Goal: Information Seeking & Learning: Learn about a topic

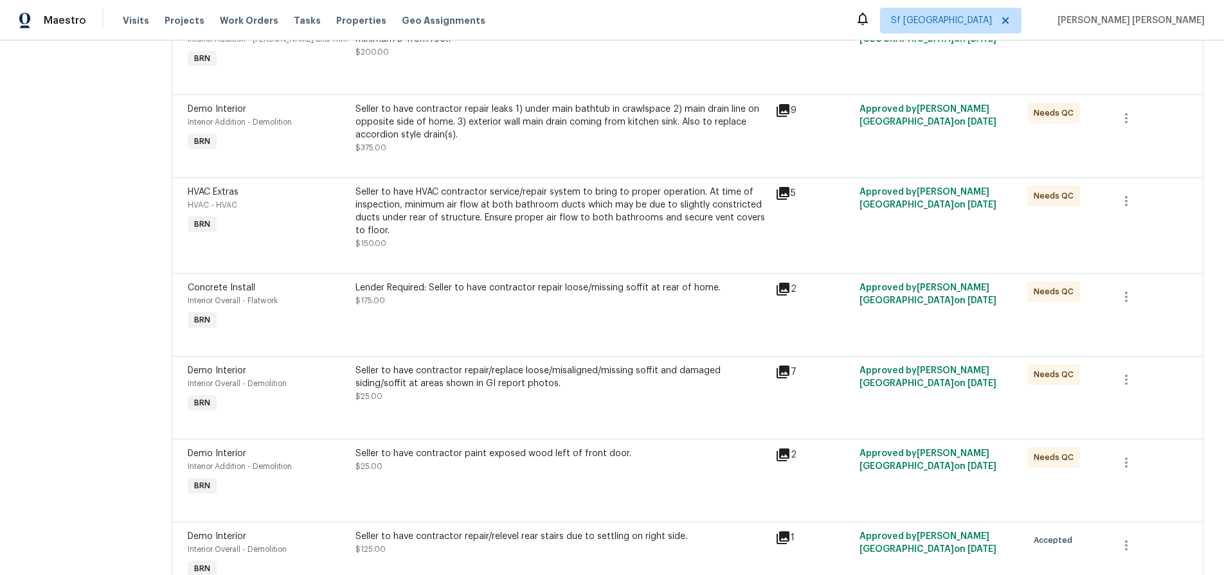
scroll to position [796, 0]
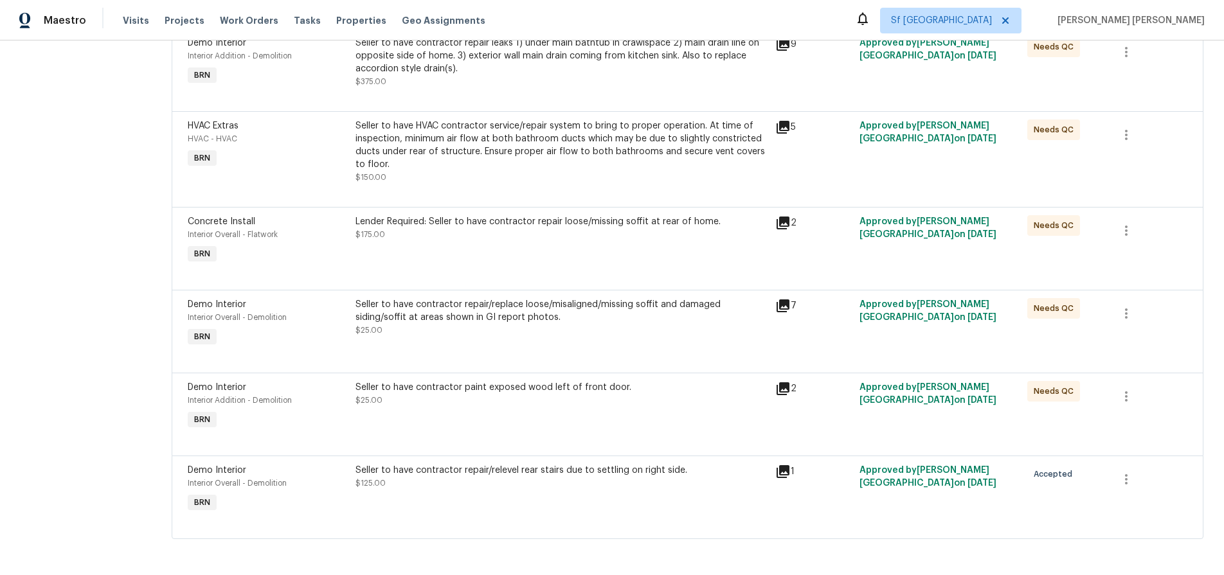
click at [784, 472] on icon at bounding box center [782, 471] width 15 height 15
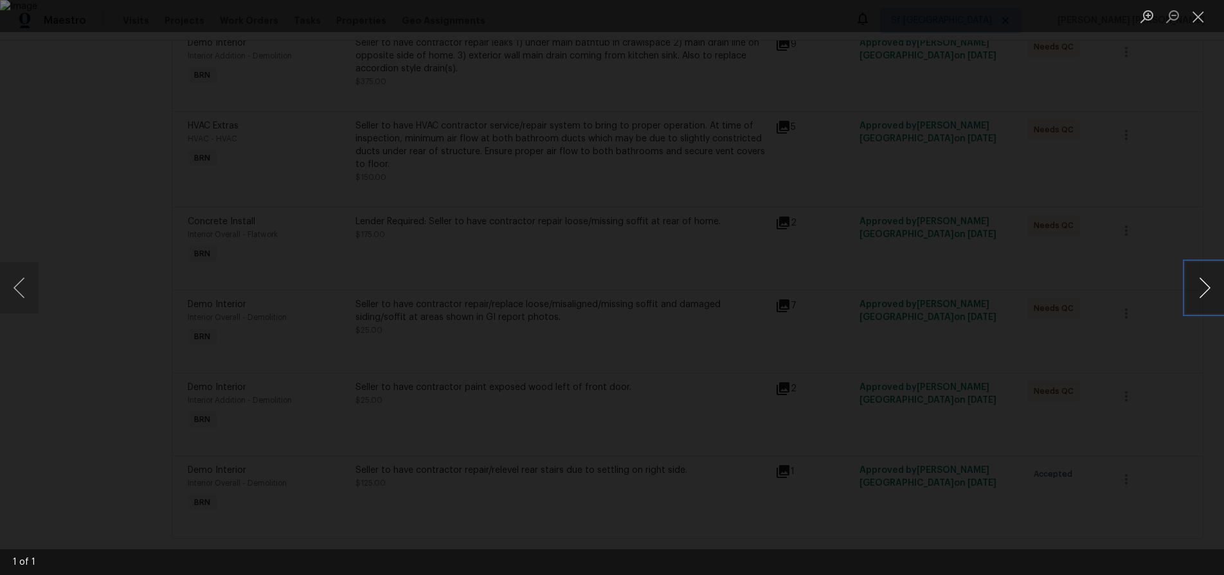
click at [1205, 300] on button "Next image" at bounding box center [1204, 287] width 39 height 51
click at [1127, 444] on div "Lightbox" at bounding box center [612, 287] width 1224 height 575
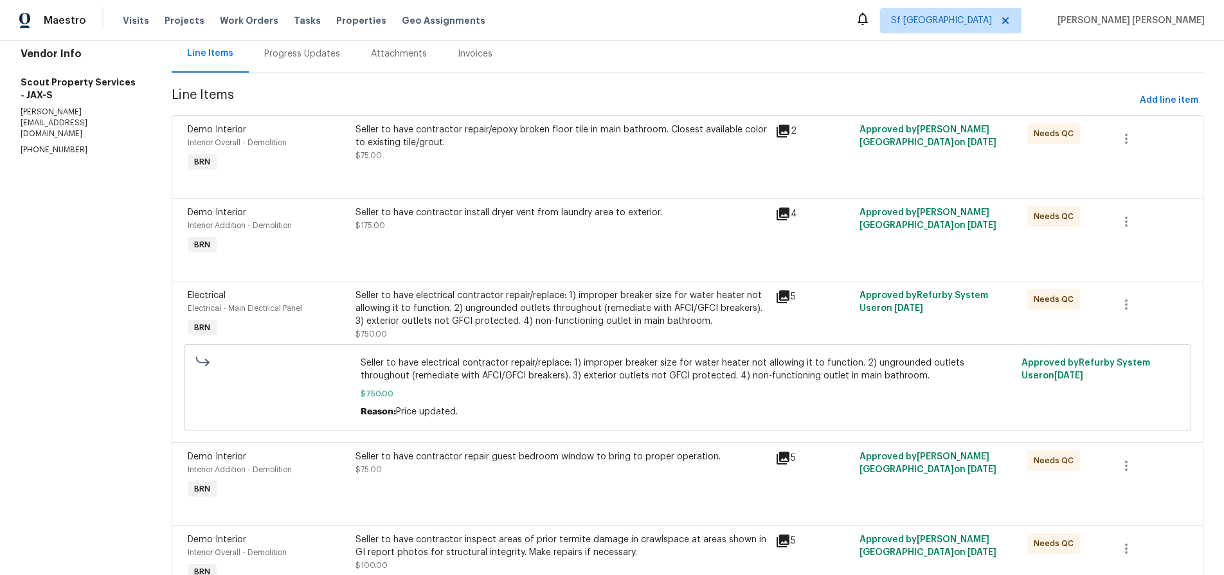
scroll to position [0, 0]
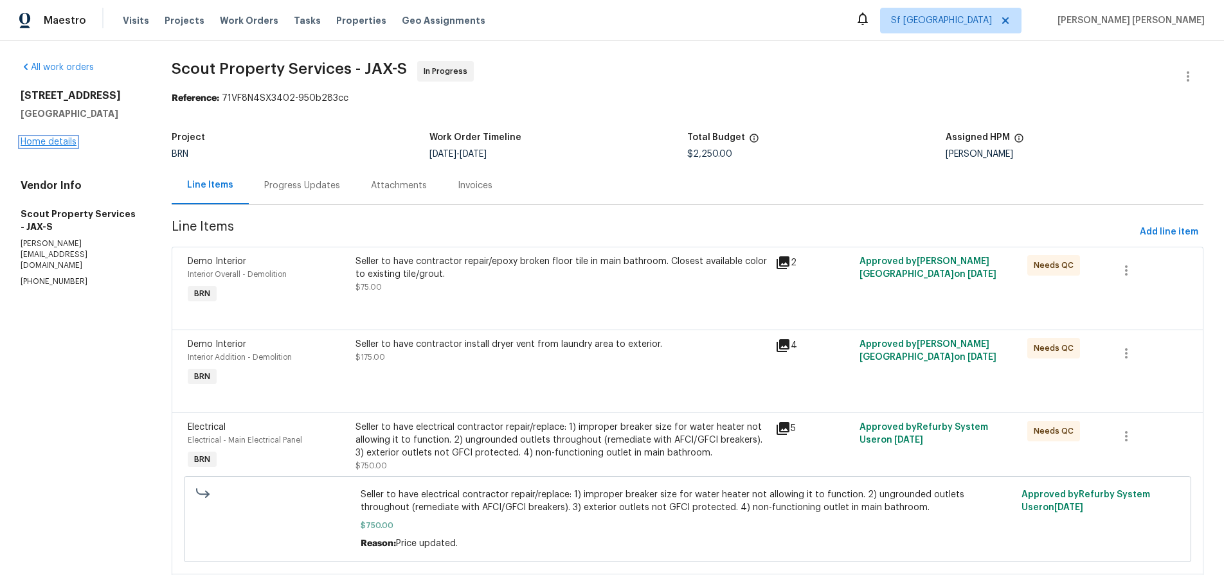
click at [69, 144] on link "Home details" at bounding box center [49, 142] width 56 height 9
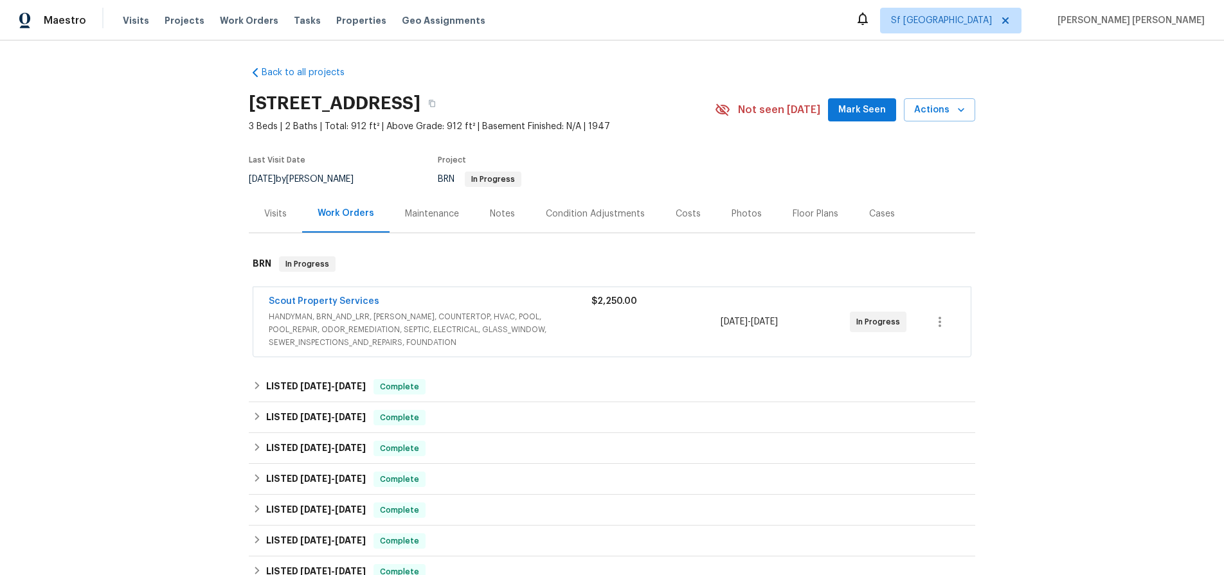
click at [684, 215] on div "Costs" at bounding box center [688, 214] width 25 height 13
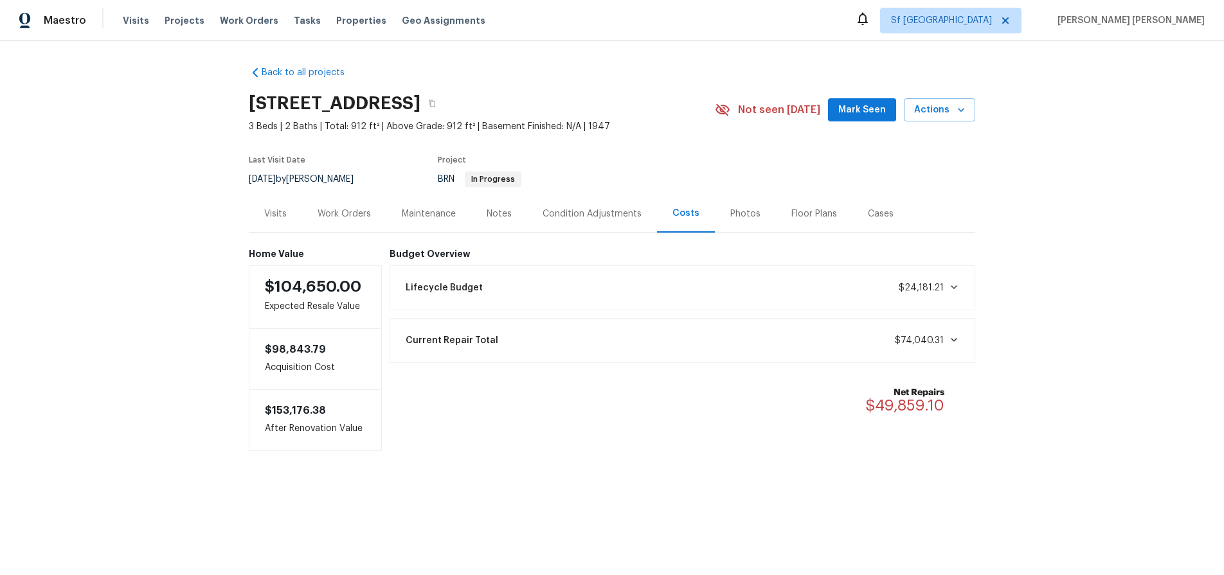
click at [361, 215] on div "Work Orders" at bounding box center [344, 214] width 53 height 13
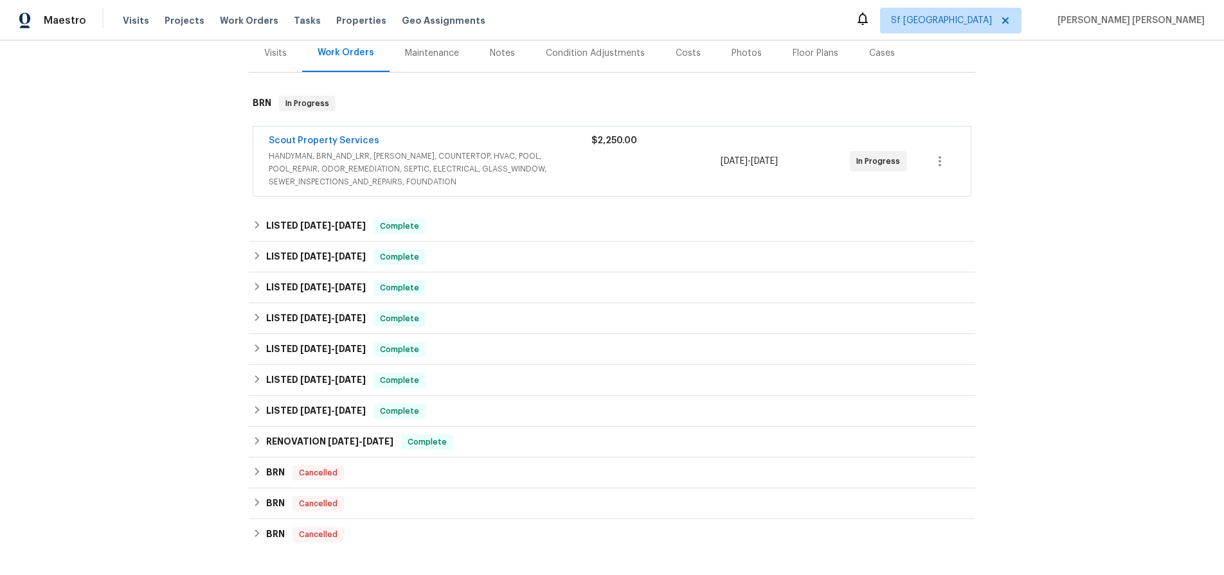
scroll to position [207, 0]
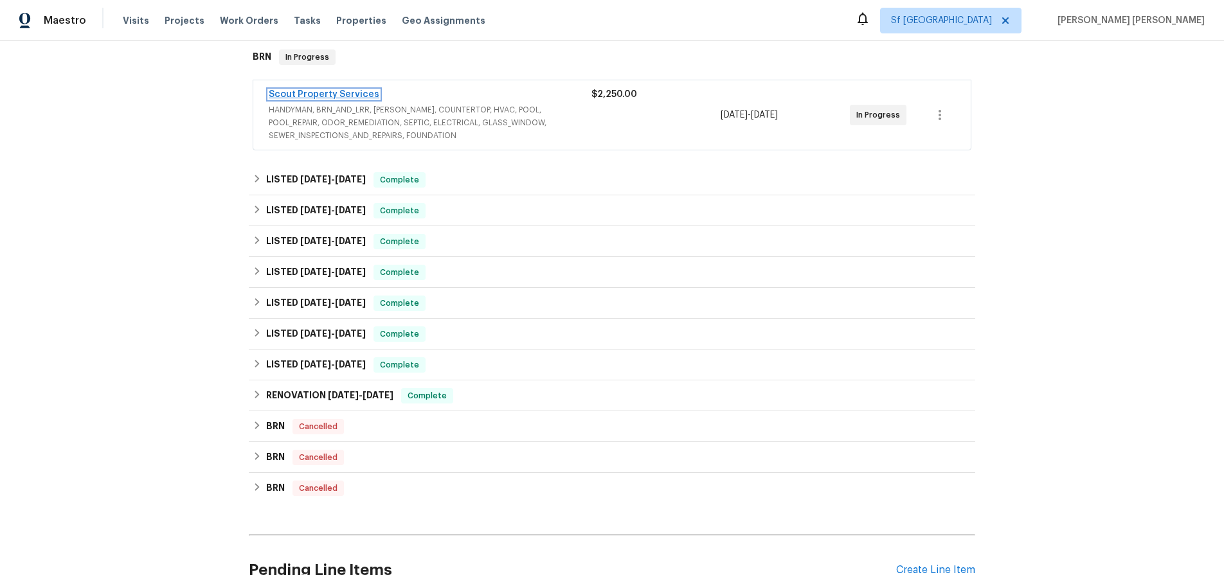
click at [321, 91] on link "Scout Property Services" at bounding box center [324, 94] width 111 height 9
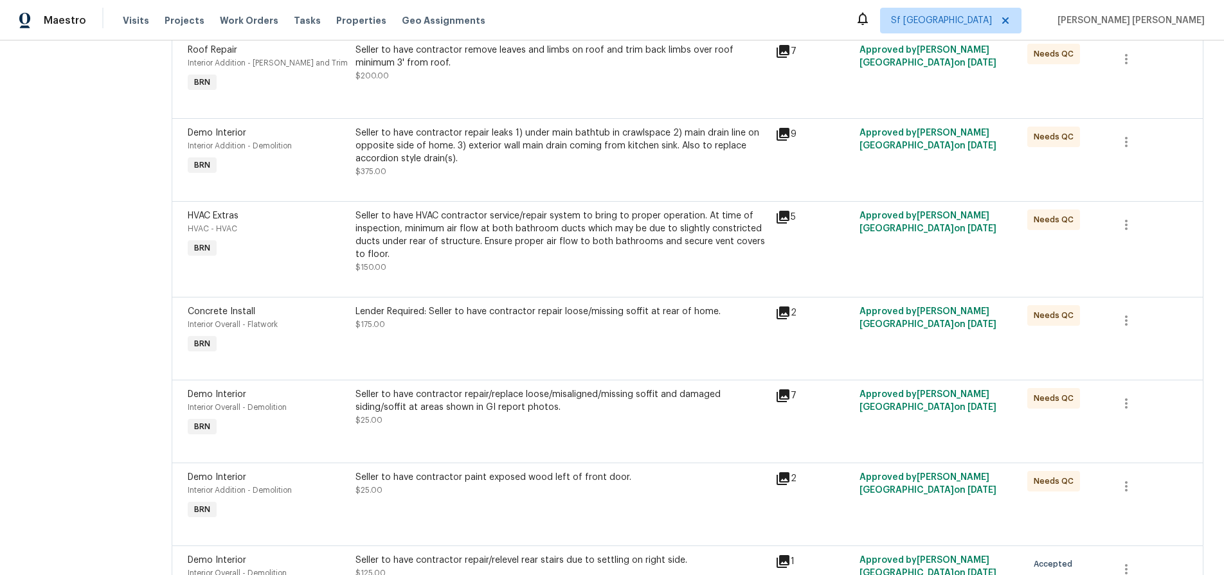
scroll to position [737, 0]
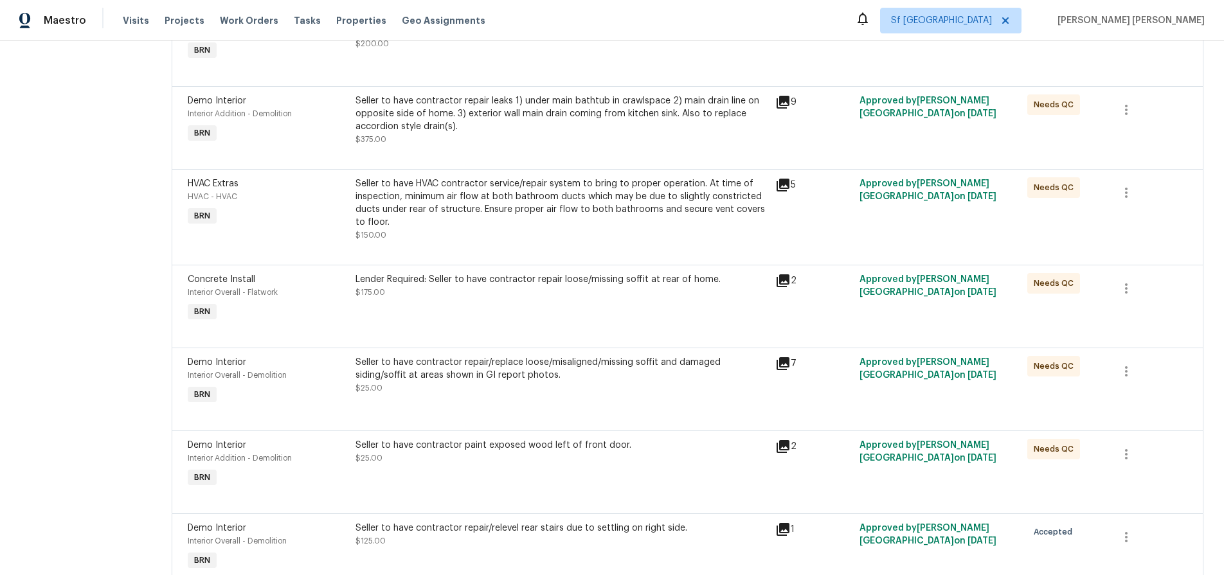
click at [788, 531] on icon at bounding box center [782, 529] width 15 height 15
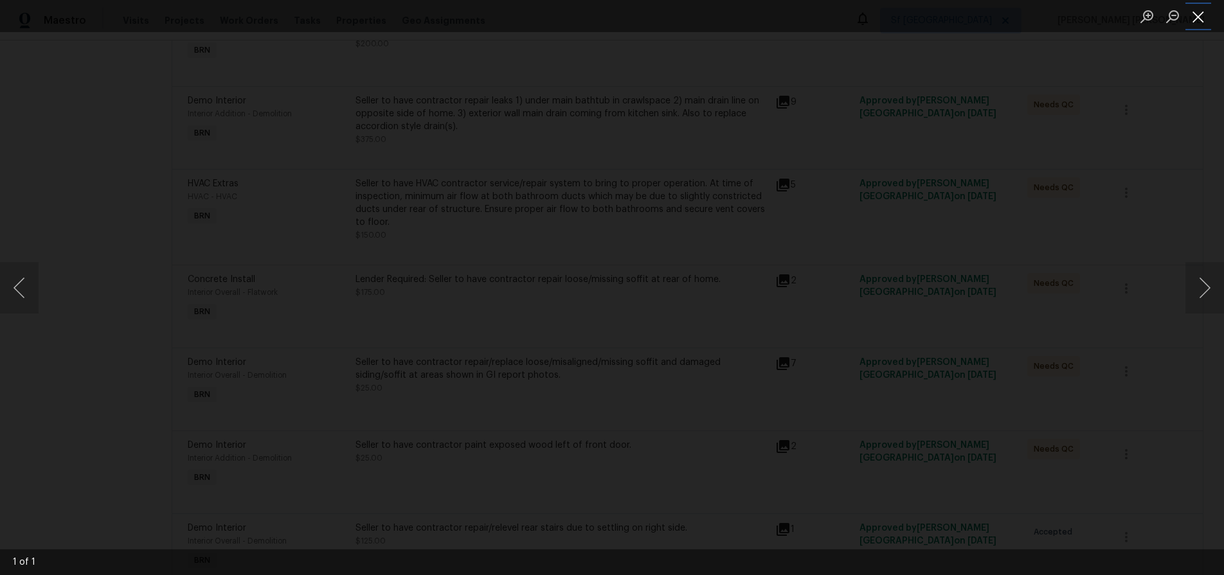
click at [1199, 19] on button "Close lightbox" at bounding box center [1198, 16] width 26 height 22
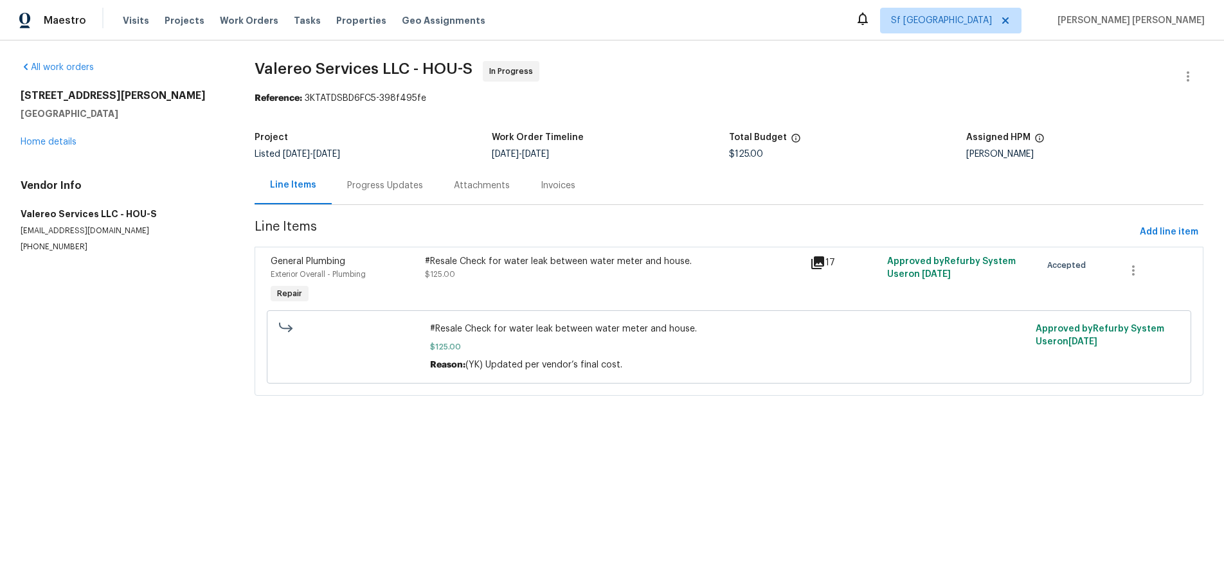
click at [817, 266] on icon at bounding box center [817, 262] width 13 height 13
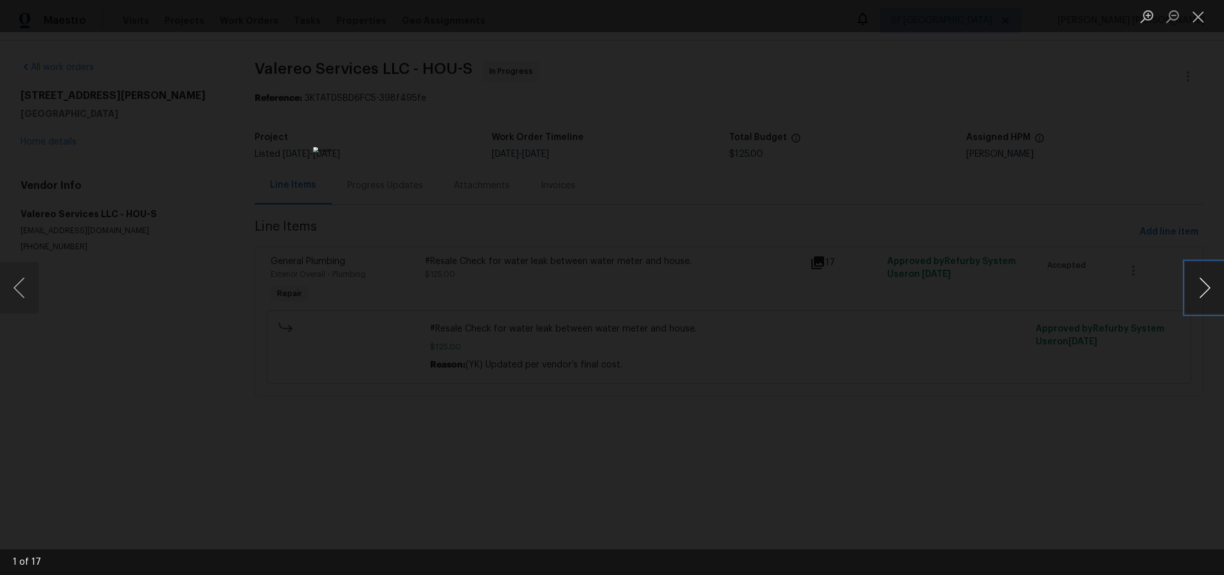
click at [1209, 302] on button "Next image" at bounding box center [1204, 287] width 39 height 51
click at [916, 182] on div "Lightbox" at bounding box center [612, 287] width 1224 height 575
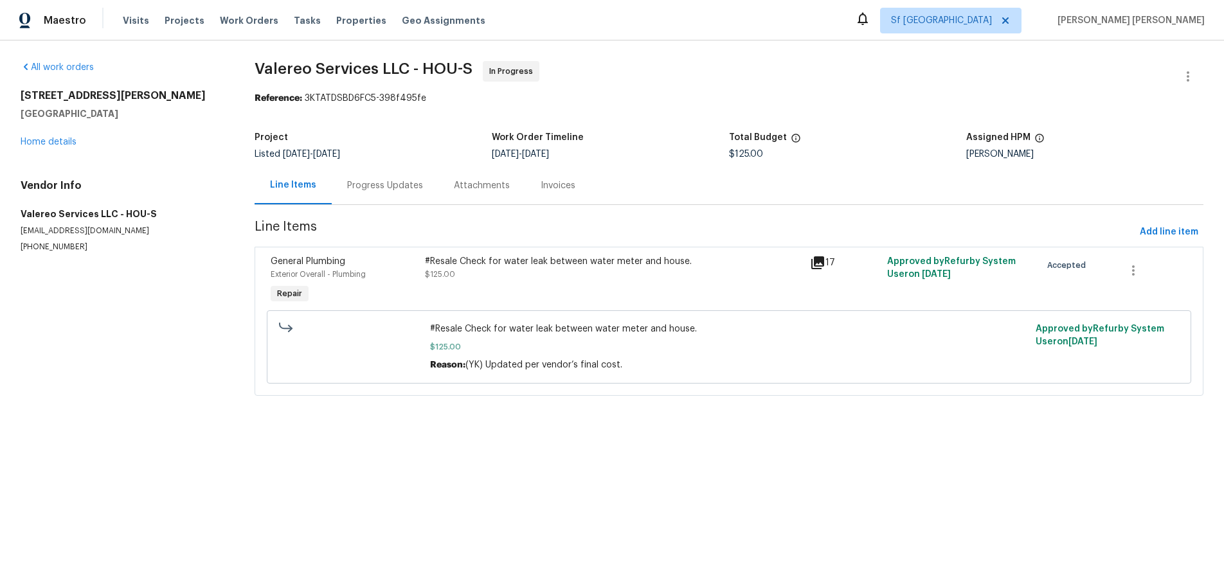
click at [916, 182] on div "Lightbox" at bounding box center [612, 287] width 1224 height 575
click at [814, 266] on icon at bounding box center [817, 262] width 13 height 13
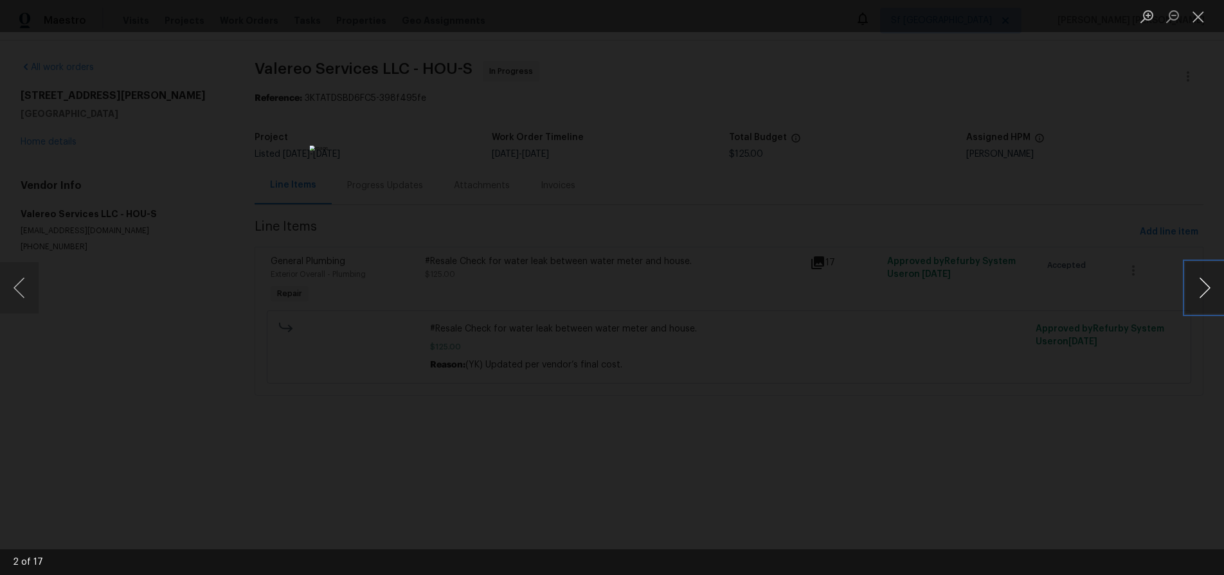
click at [1188, 282] on button "Next image" at bounding box center [1204, 287] width 39 height 51
click at [1197, 300] on button "Next image" at bounding box center [1204, 287] width 39 height 51
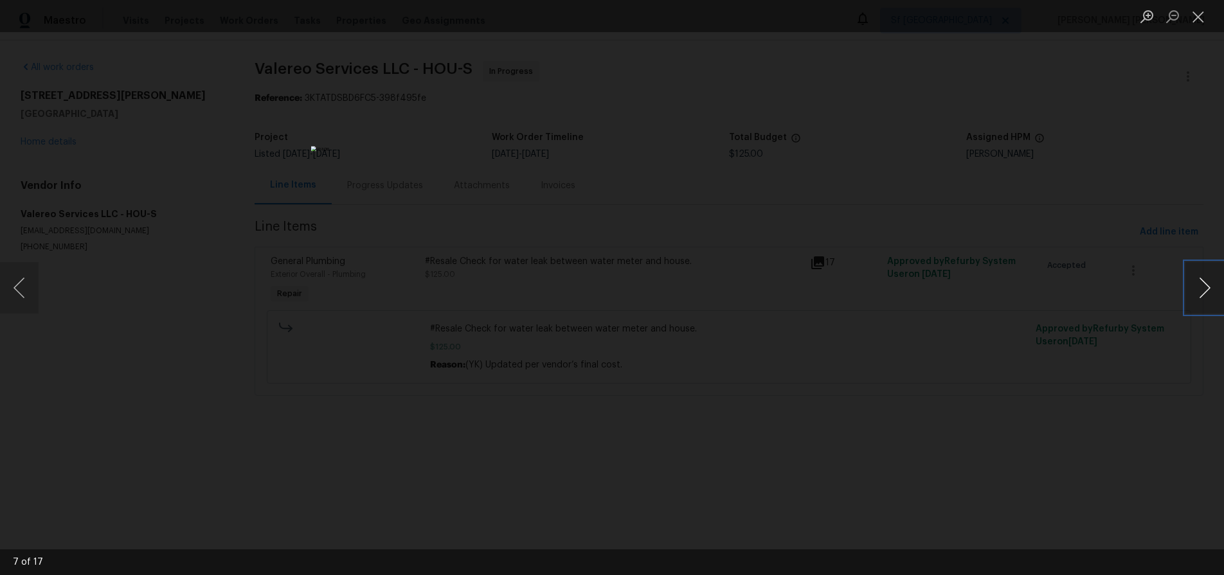
click at [1197, 300] on button "Next image" at bounding box center [1204, 287] width 39 height 51
drag, startPoint x: 1039, startPoint y: 447, endPoint x: 1048, endPoint y: 435, distance: 14.3
click at [1039, 446] on div "Lightbox" at bounding box center [612, 287] width 1224 height 575
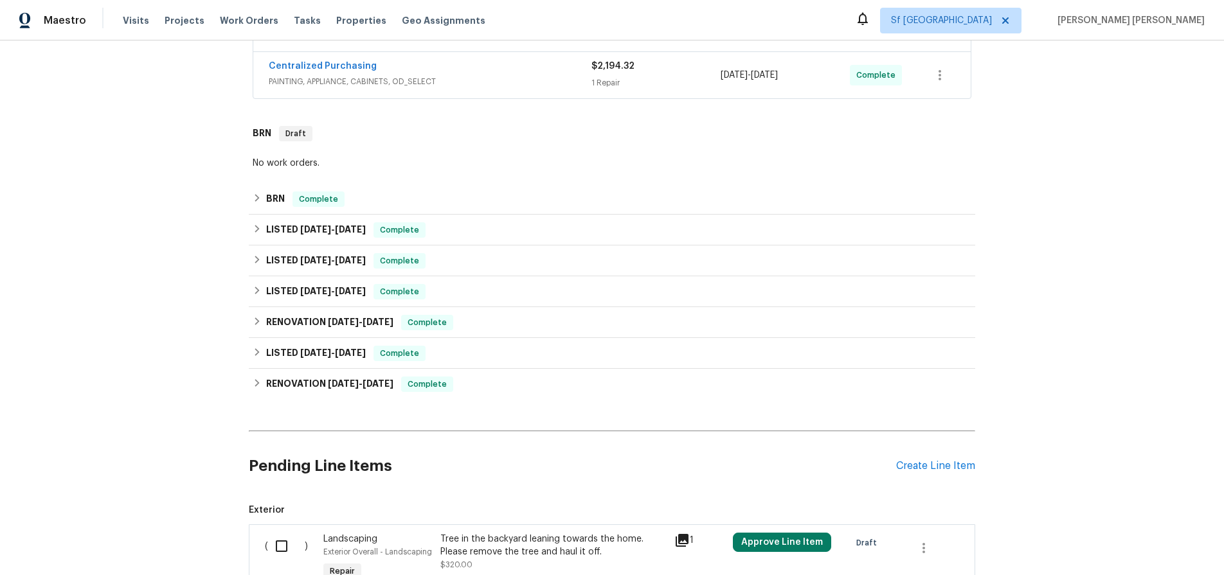
scroll to position [569, 0]
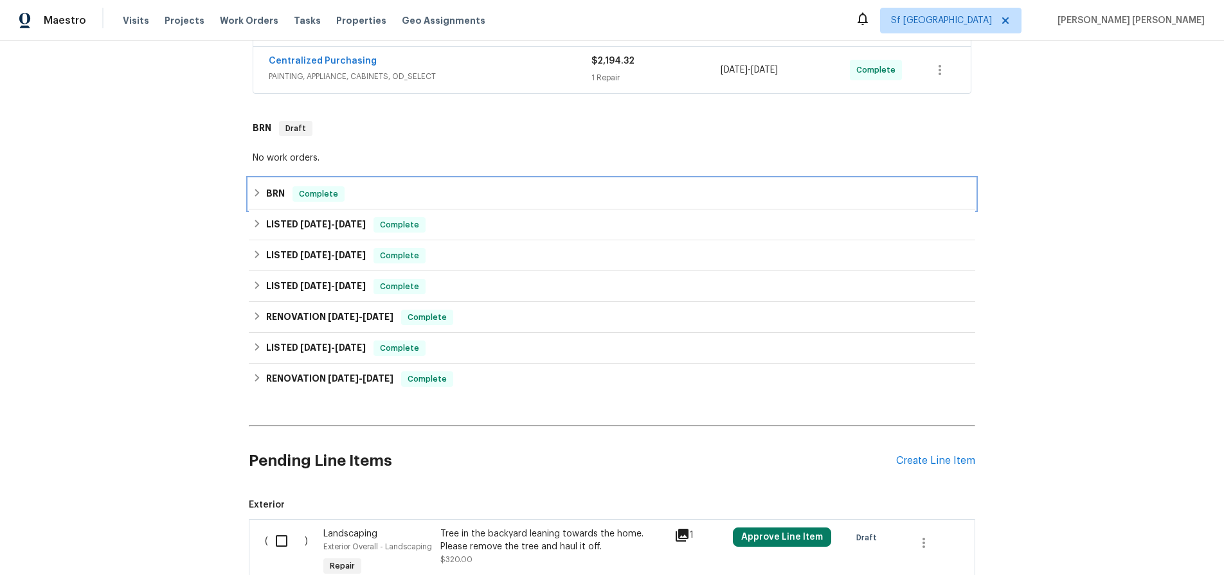
click at [254, 186] on div "BRN Complete" at bounding box center [612, 193] width 719 height 15
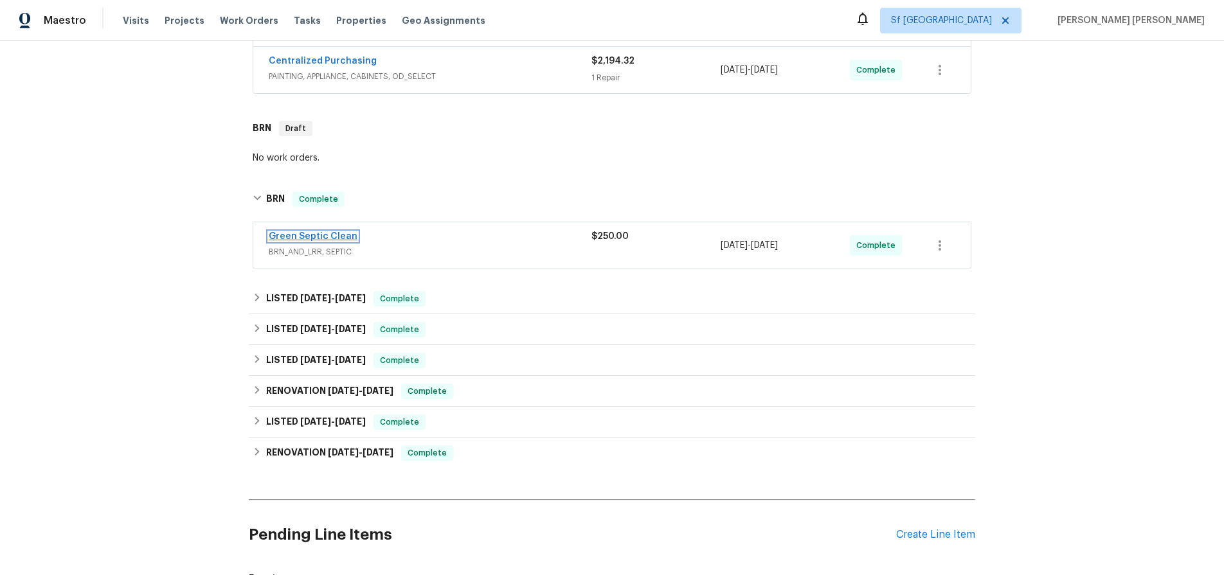
click at [309, 233] on link "Green Septic Clean" at bounding box center [313, 236] width 89 height 9
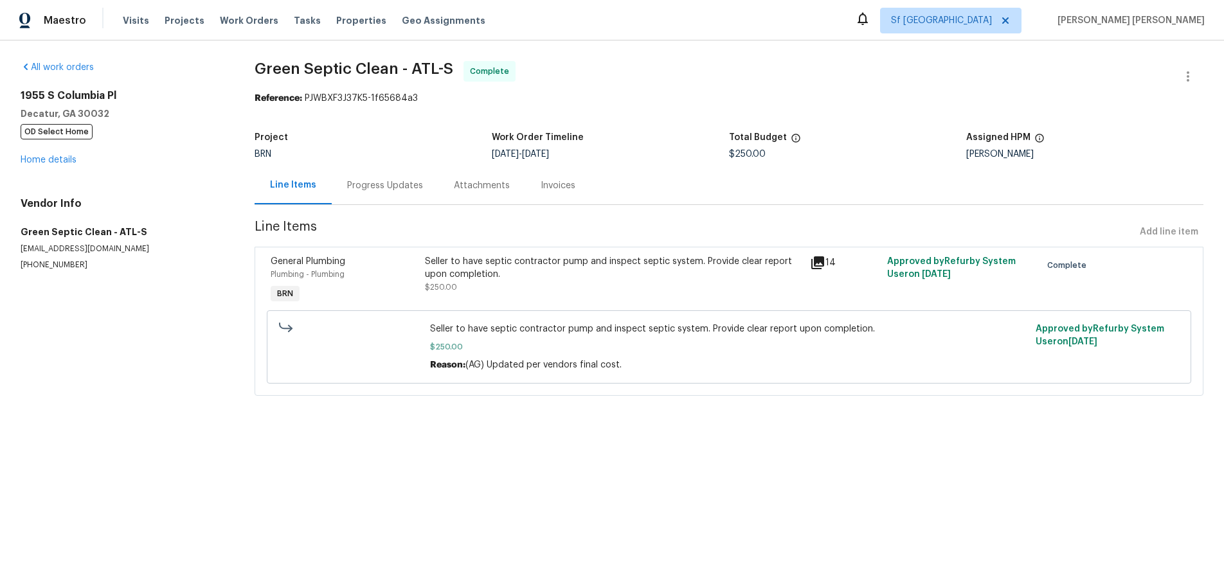
click at [660, 289] on div "Seller to have septic contractor pump and inspect septic system. Provide clear …" at bounding box center [613, 274] width 377 height 39
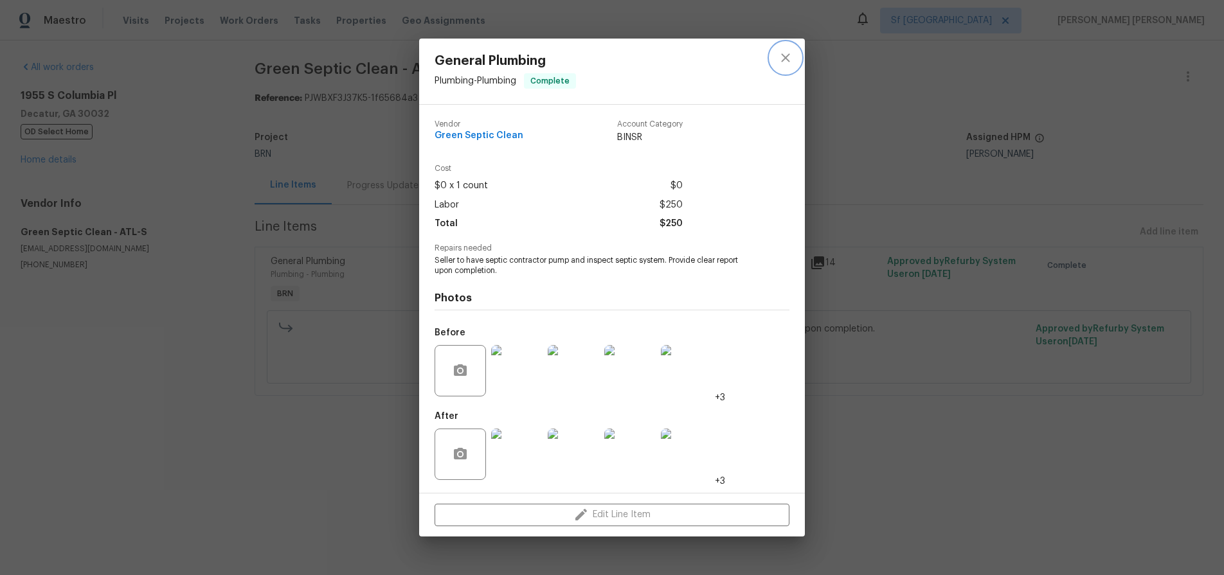
click at [787, 60] on icon "close" at bounding box center [785, 58] width 8 height 8
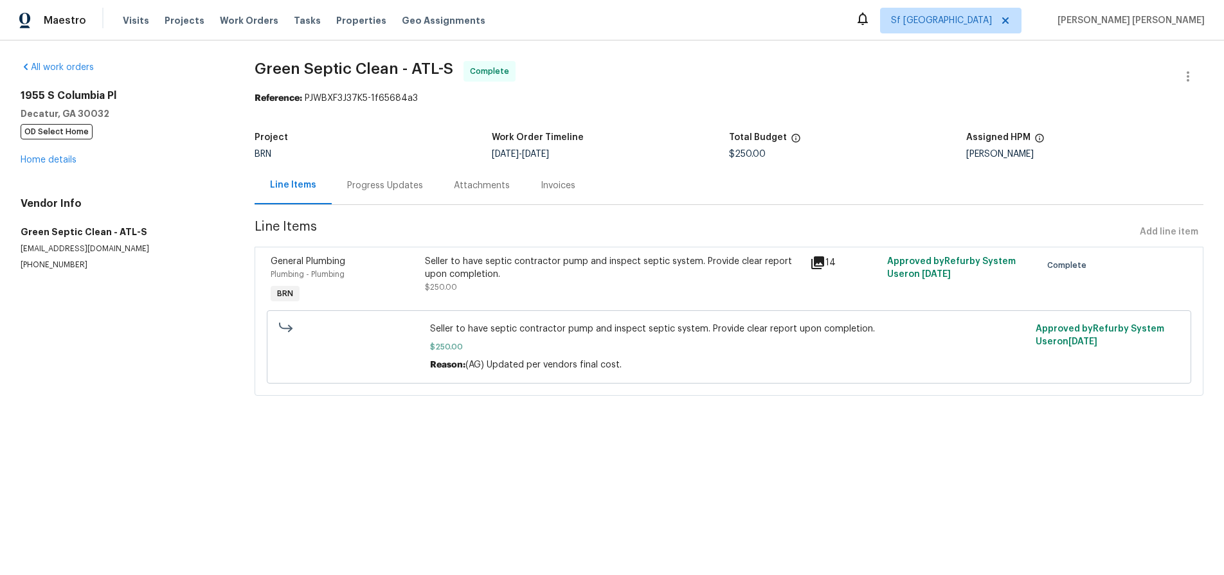
click at [390, 183] on div "Progress Updates" at bounding box center [385, 185] width 76 height 13
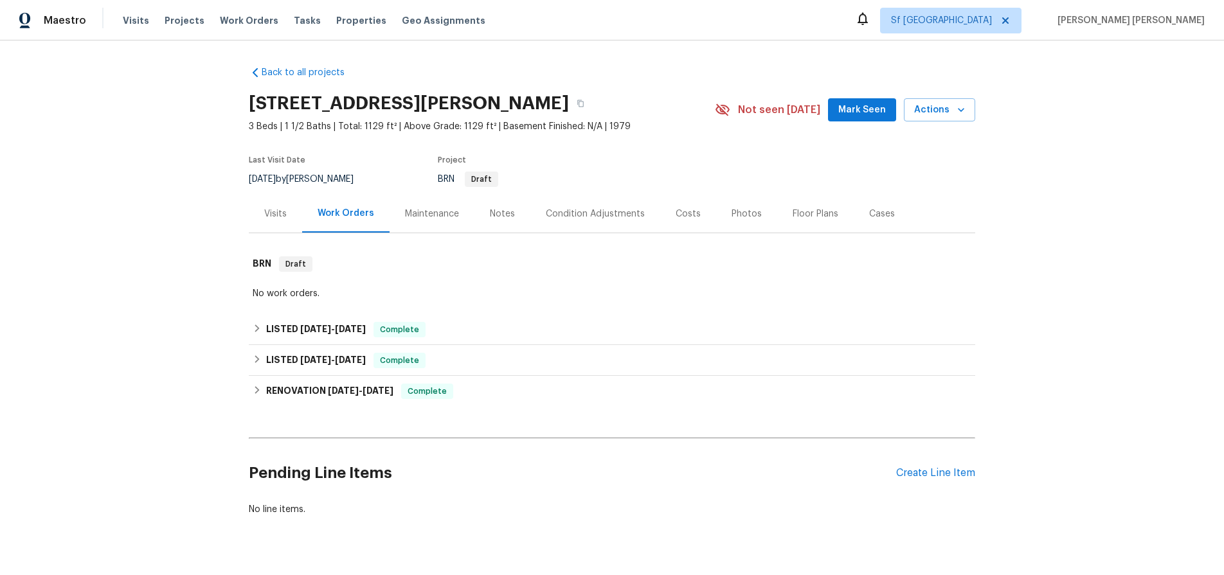
scroll to position [28, 0]
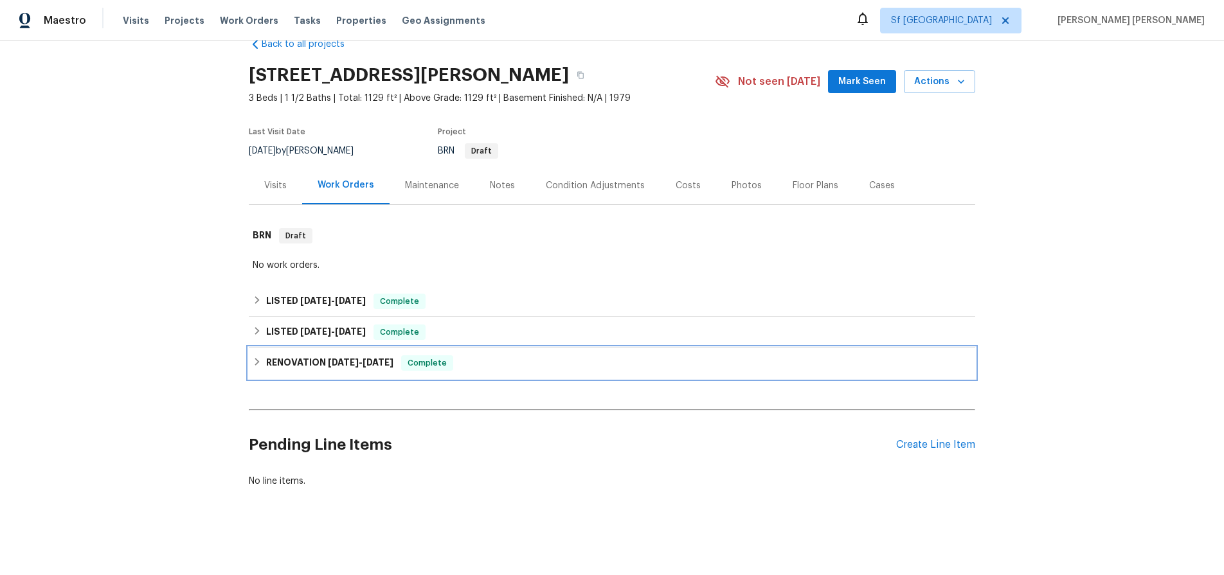
drag, startPoint x: 258, startPoint y: 363, endPoint x: 289, endPoint y: 355, distance: 31.8
click at [259, 363] on icon at bounding box center [257, 361] width 9 height 9
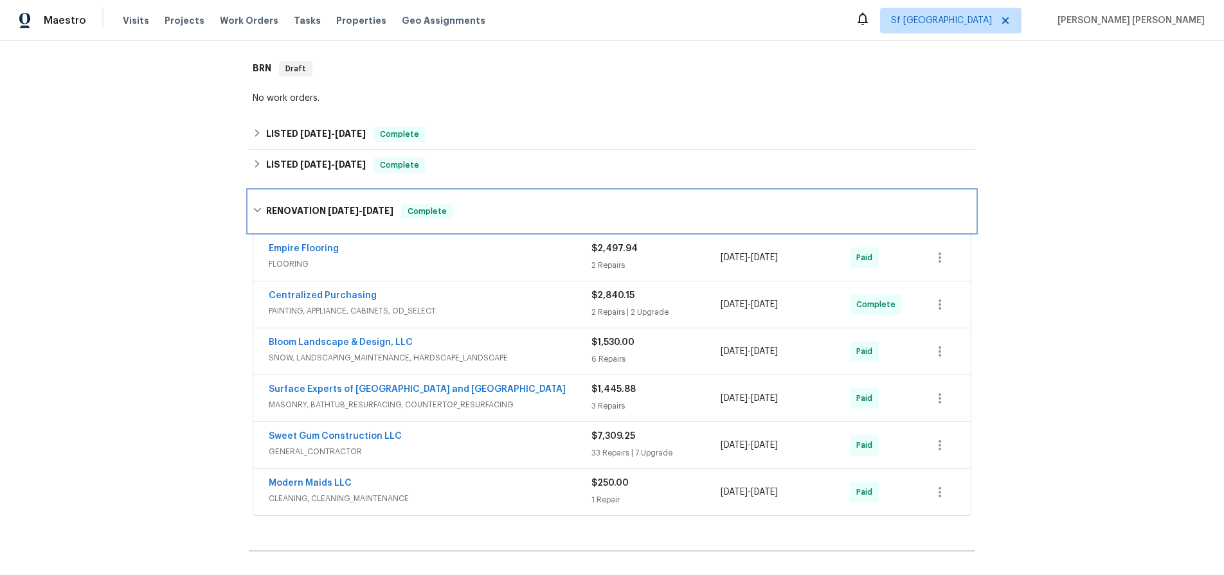
scroll to position [242, 0]
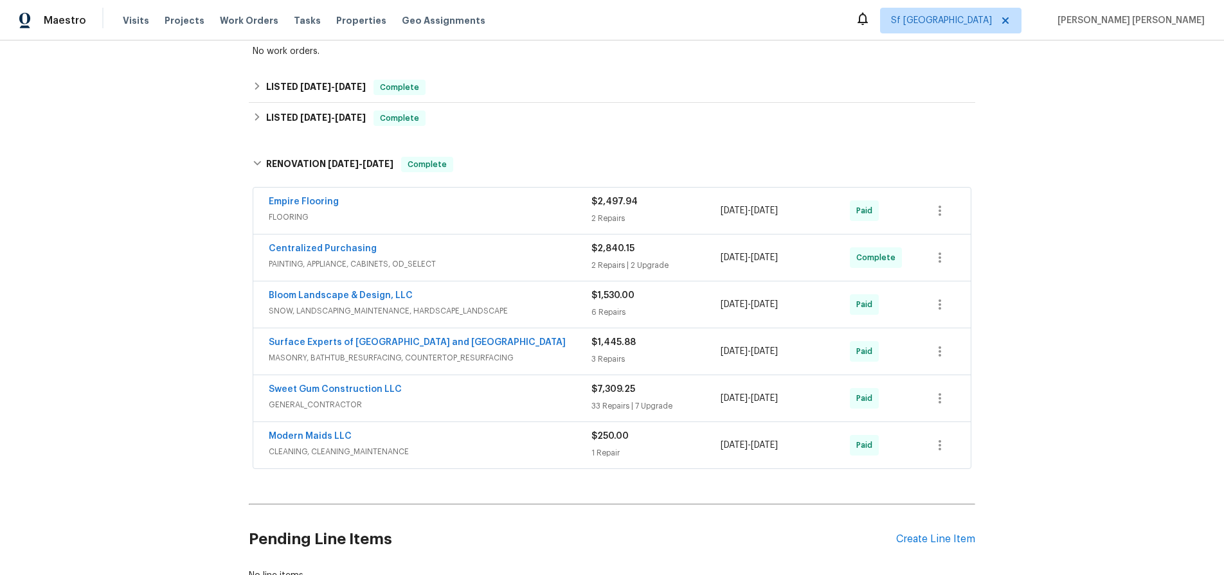
click at [560, 309] on span "SNOW, LANDSCAPING_MAINTENANCE, HARDSCAPE_LANDSCAPE" at bounding box center [430, 311] width 323 height 13
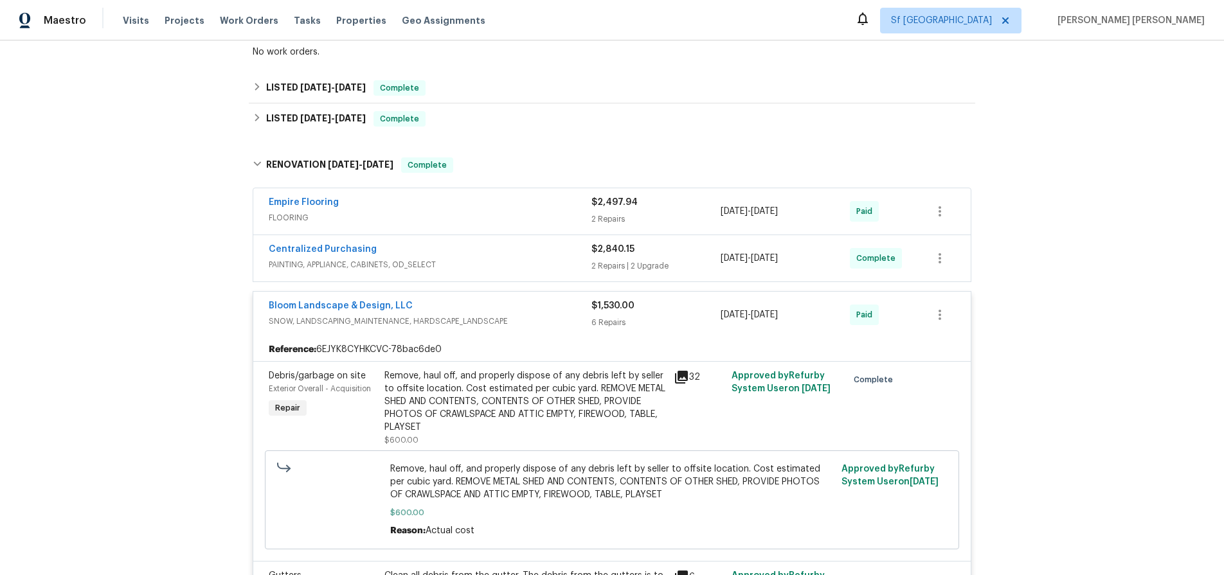
click at [681, 377] on icon at bounding box center [681, 377] width 13 height 13
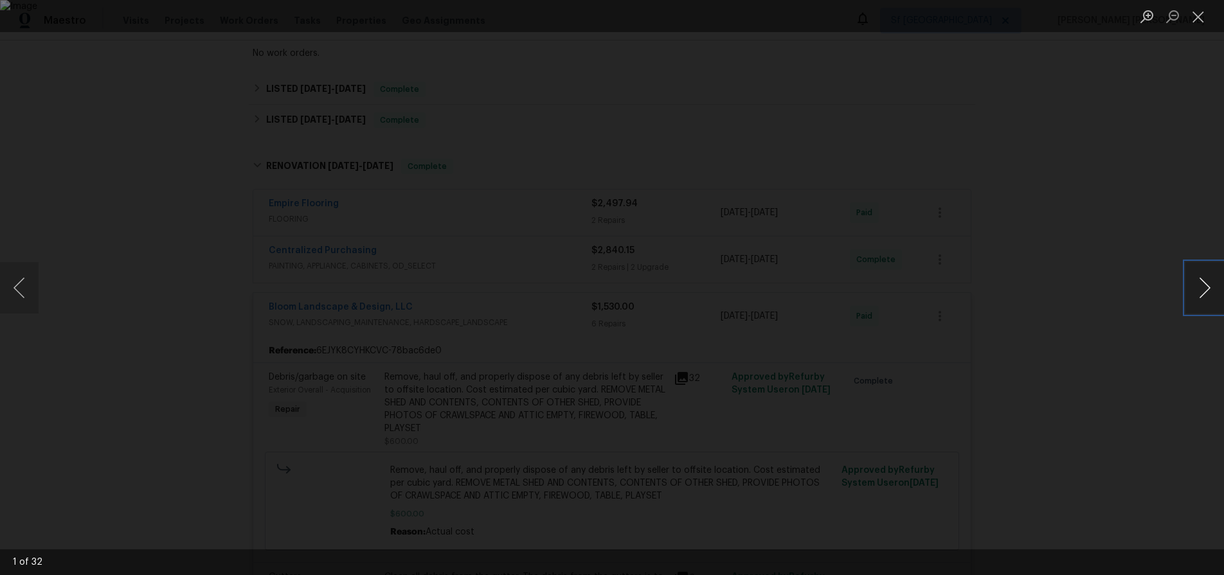
click at [1199, 288] on button "Next image" at bounding box center [1204, 287] width 39 height 51
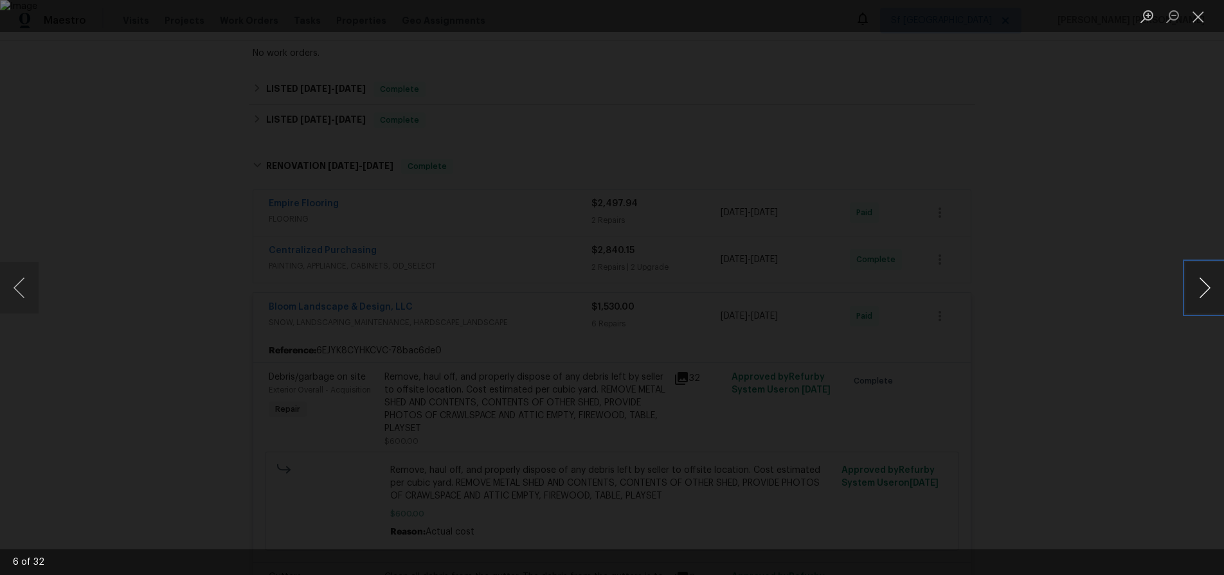
click at [1199, 288] on button "Next image" at bounding box center [1204, 287] width 39 height 51
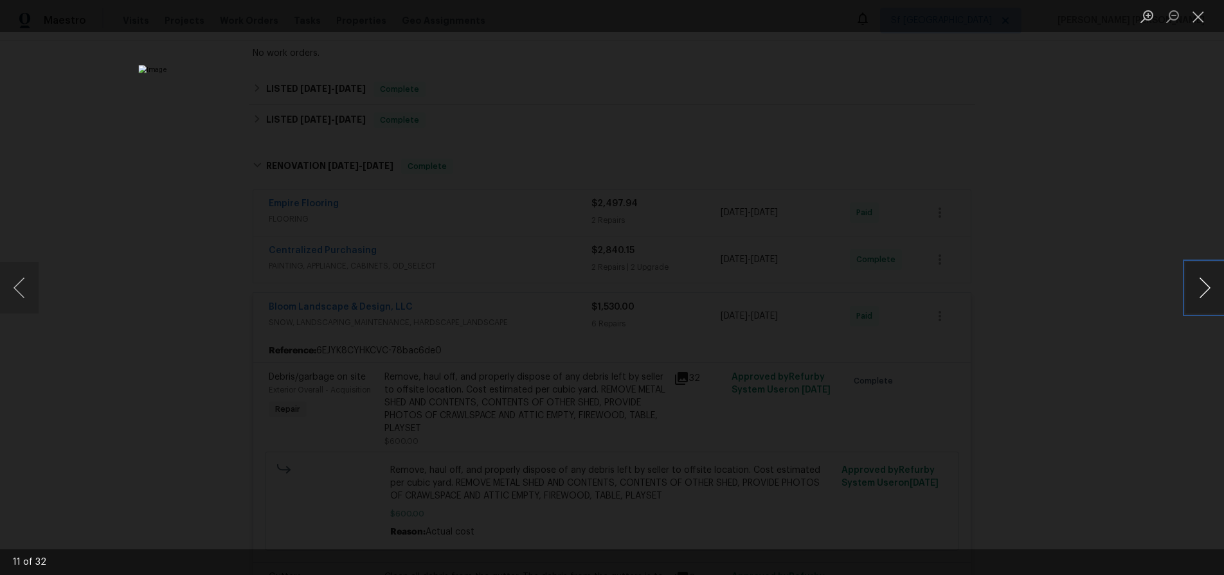
click at [1199, 288] on button "Next image" at bounding box center [1204, 287] width 39 height 51
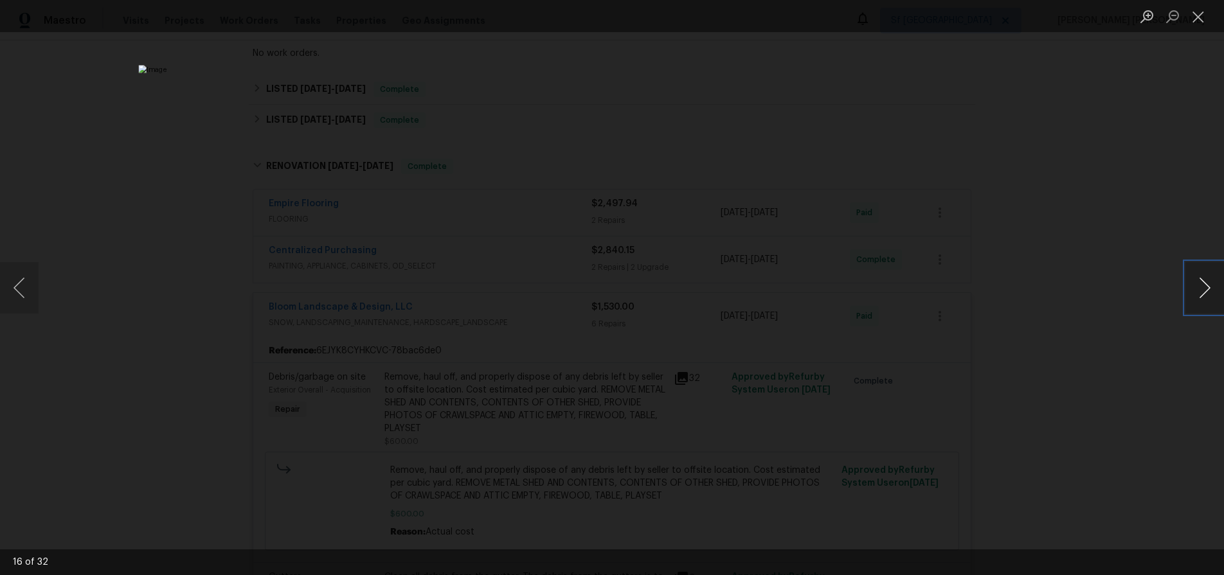
click at [1199, 288] on button "Next image" at bounding box center [1204, 287] width 39 height 51
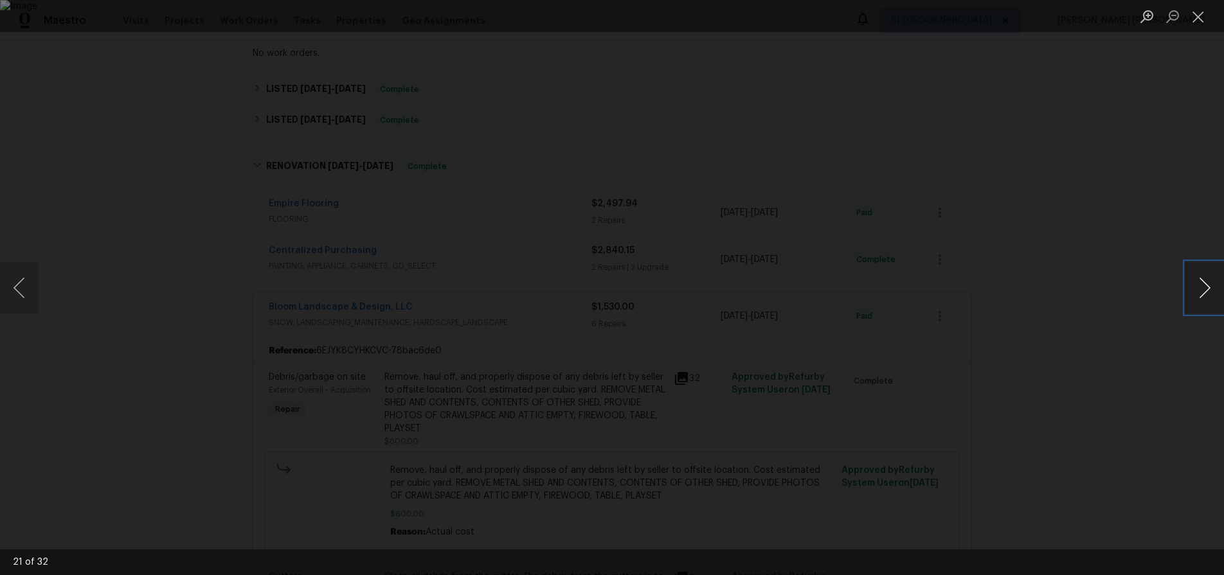
click at [1199, 288] on button "Next image" at bounding box center [1204, 287] width 39 height 51
click at [1198, 288] on button "Next image" at bounding box center [1204, 287] width 39 height 51
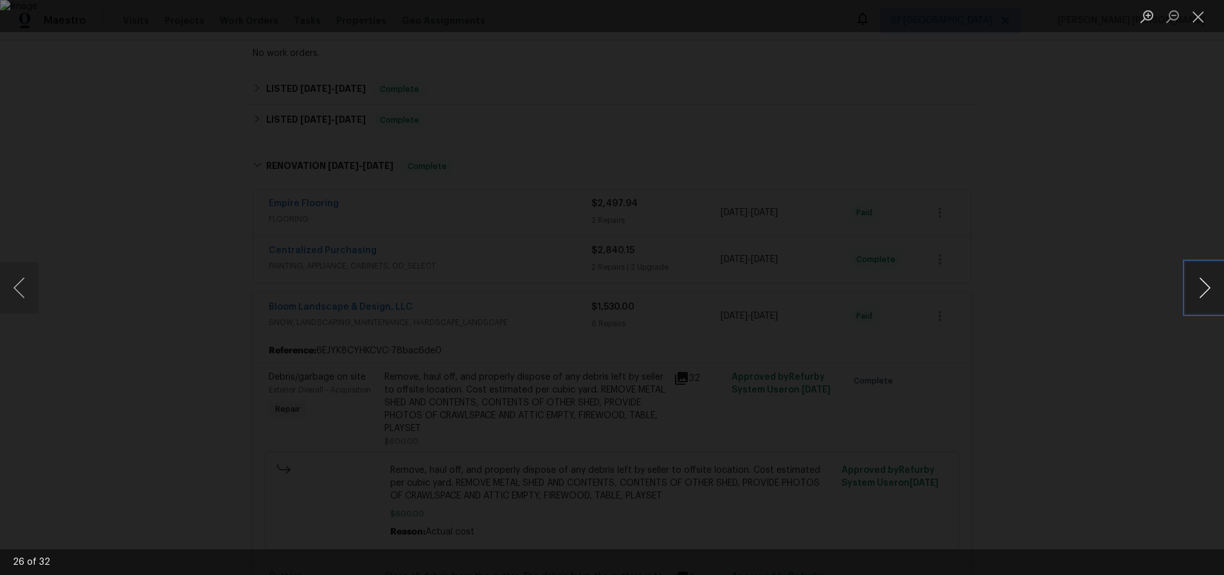
click at [1198, 288] on button "Next image" at bounding box center [1204, 287] width 39 height 51
click at [1199, 288] on button "Next image" at bounding box center [1204, 287] width 39 height 51
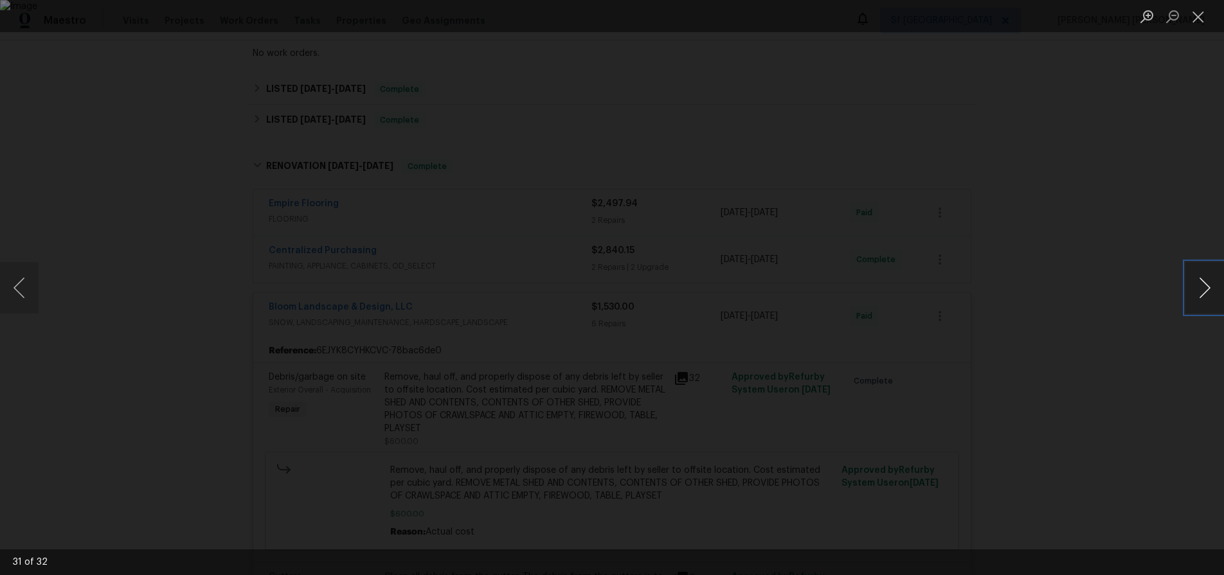
click at [1199, 289] on button "Next image" at bounding box center [1204, 287] width 39 height 51
click at [1199, 288] on button "Next image" at bounding box center [1204, 287] width 39 height 51
drag, startPoint x: 1133, startPoint y: 382, endPoint x: 1118, endPoint y: 375, distance: 17.0
click at [1129, 382] on div "Lightbox" at bounding box center [612, 287] width 1224 height 575
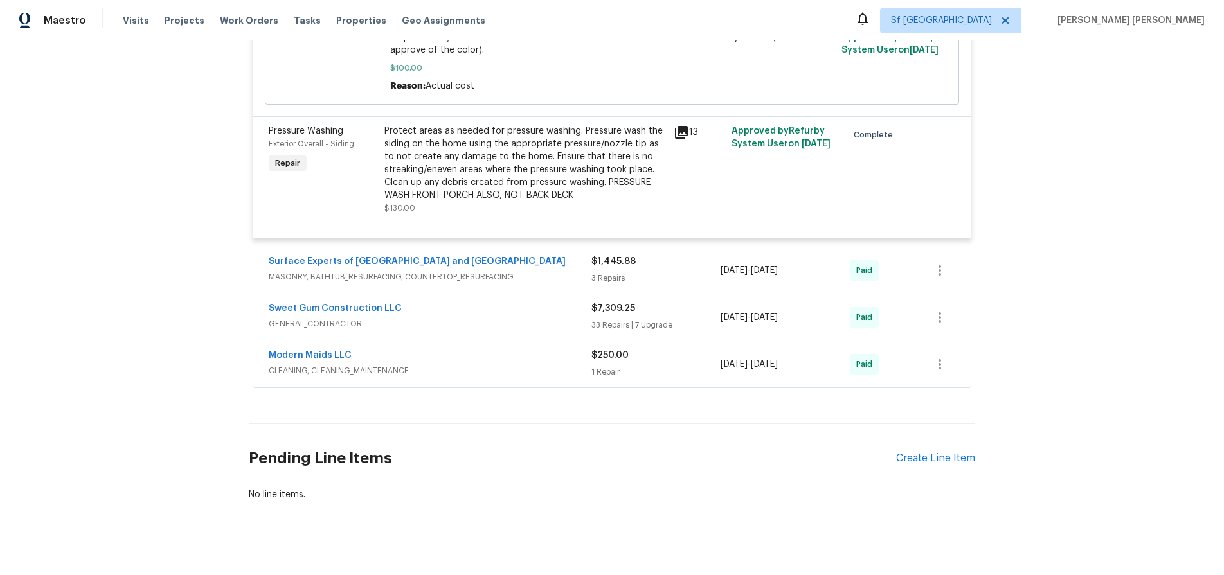
scroll to position [1306, 0]
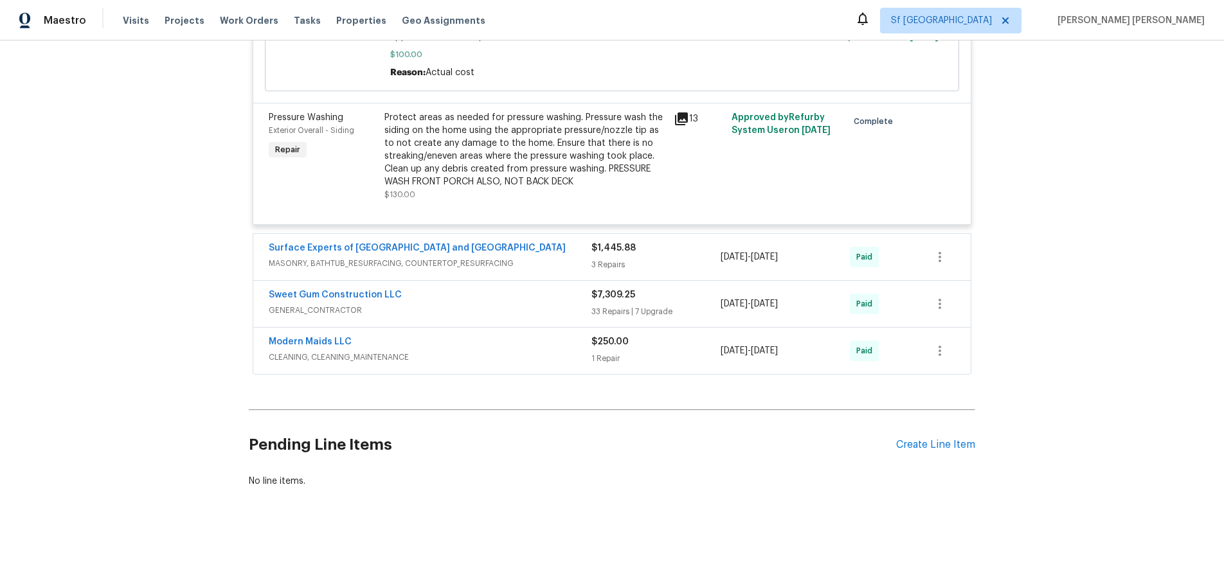
click at [539, 312] on span "GENERAL_CONTRACTOR" at bounding box center [430, 310] width 323 height 13
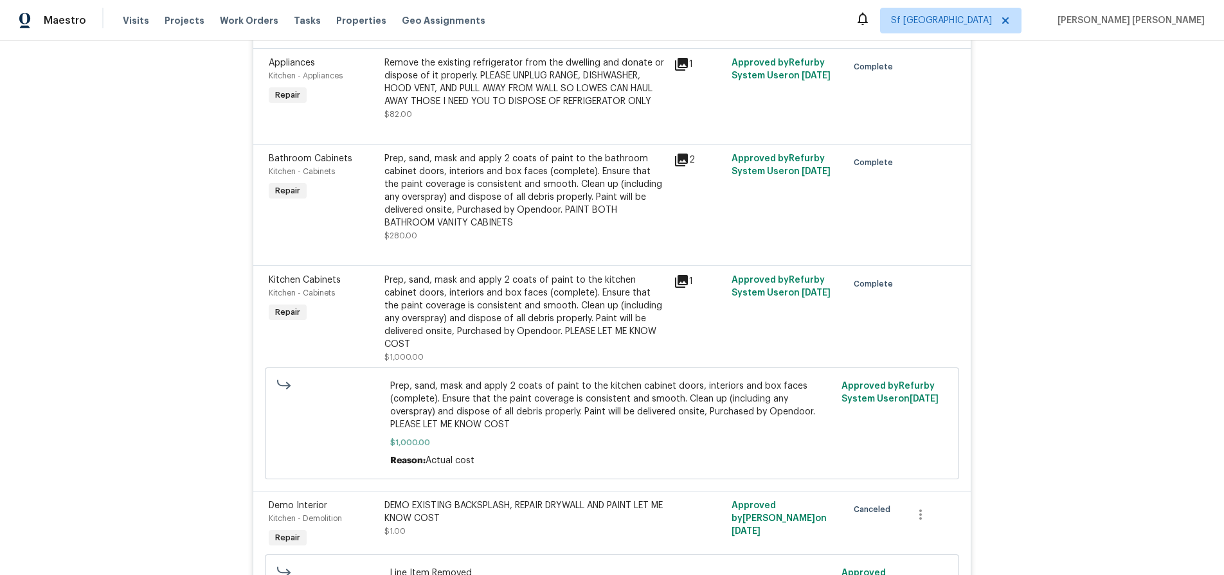
scroll to position [5921, 0]
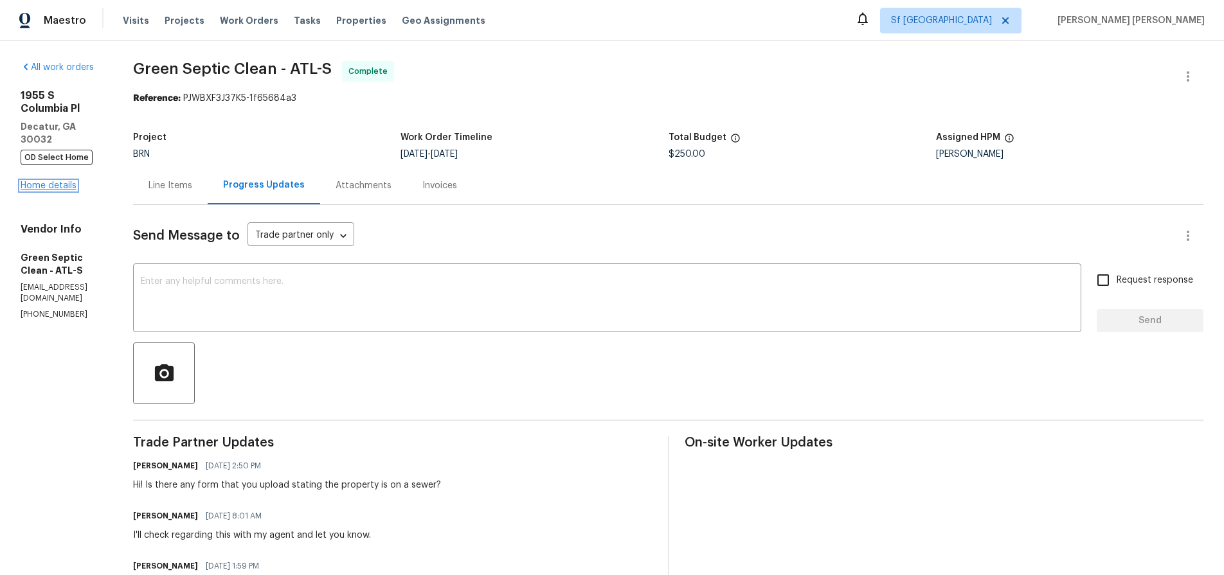
click at [42, 181] on link "Home details" at bounding box center [49, 185] width 56 height 9
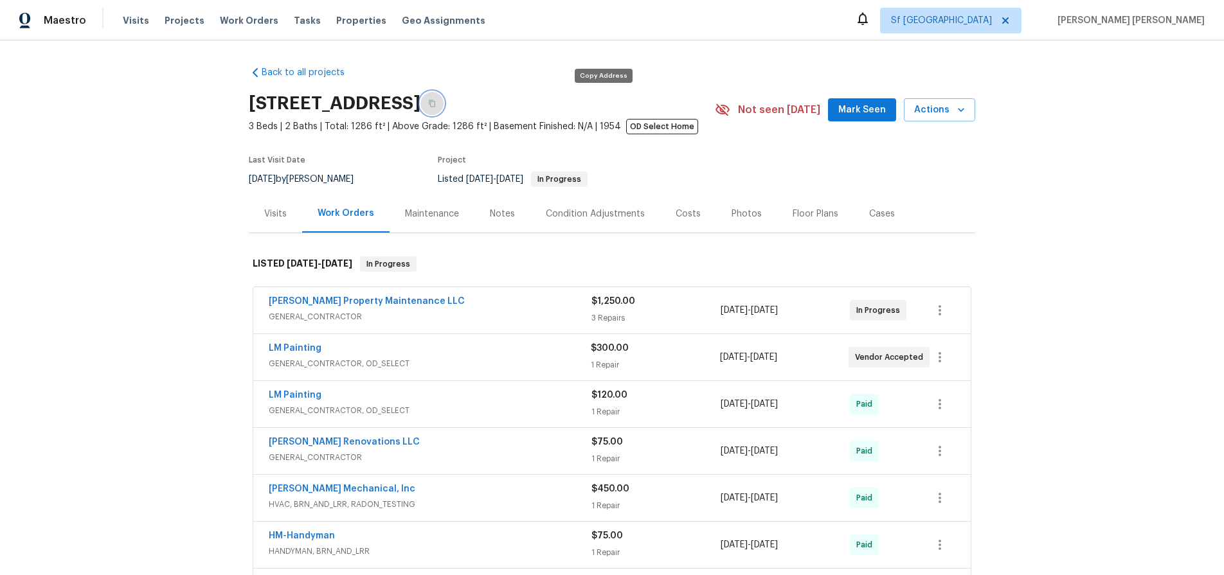
click at [444, 106] on button "button" at bounding box center [431, 103] width 23 height 23
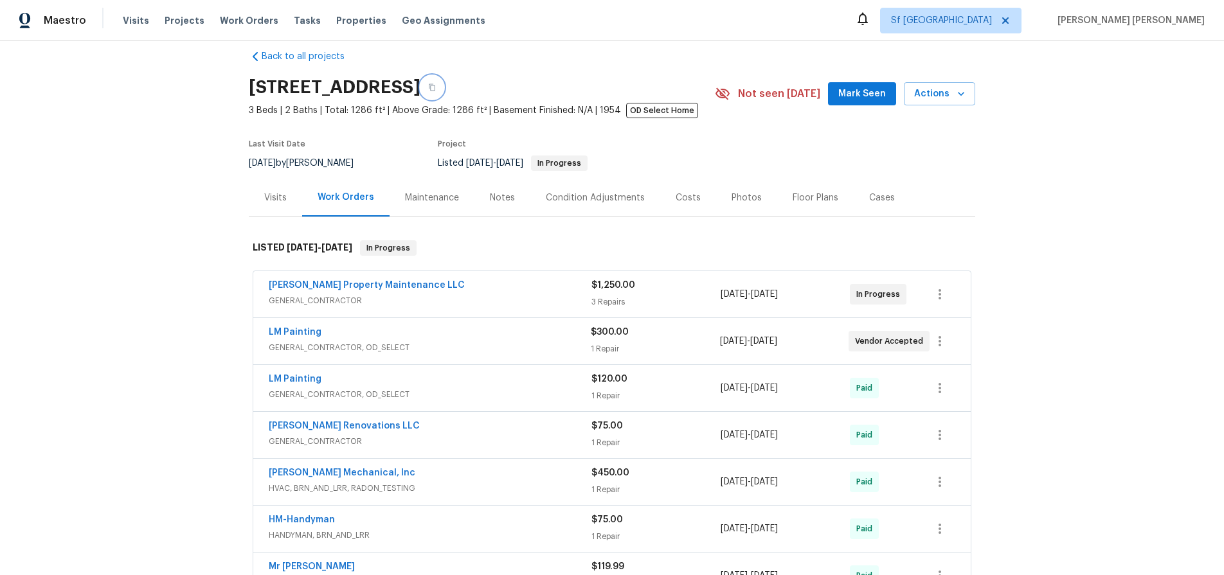
scroll to position [21, 0]
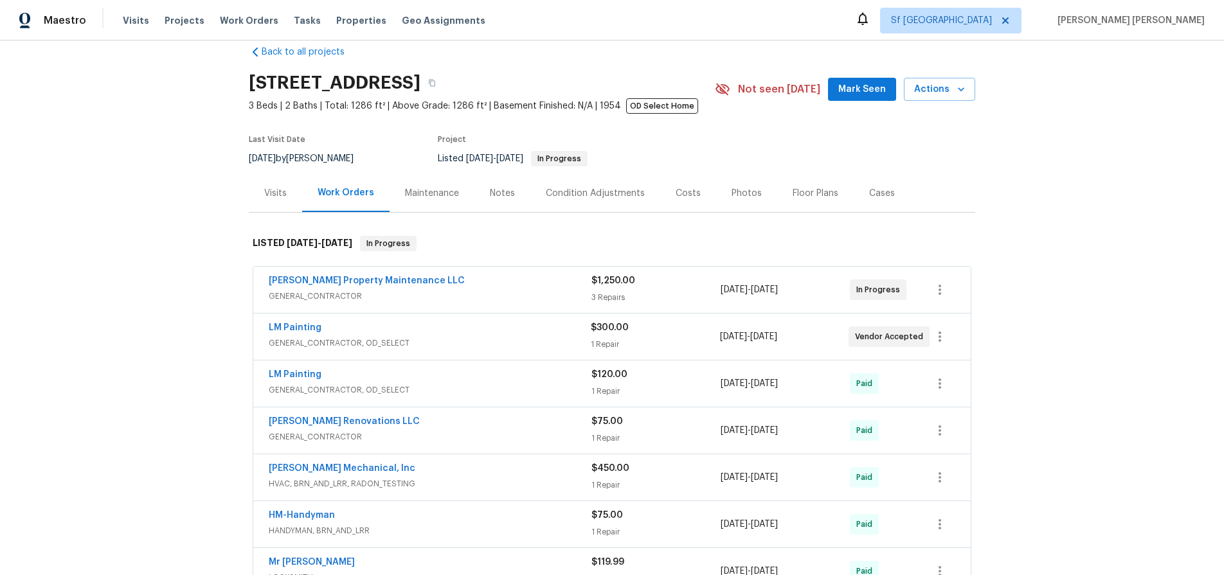
click at [285, 190] on div "Visits" at bounding box center [275, 193] width 22 height 13
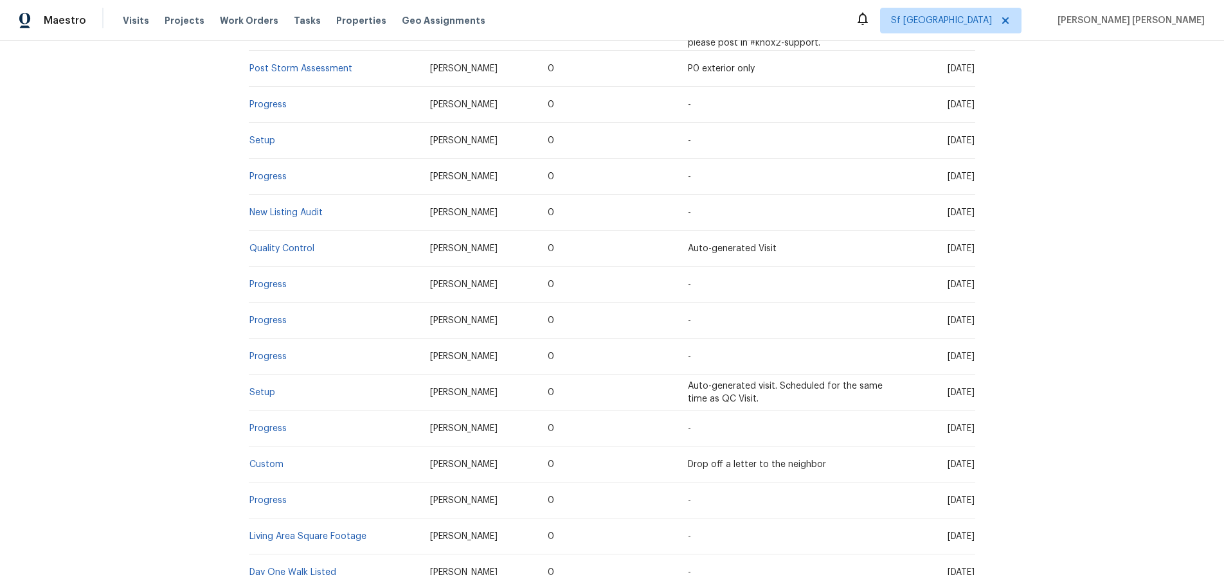
scroll to position [1250, 0]
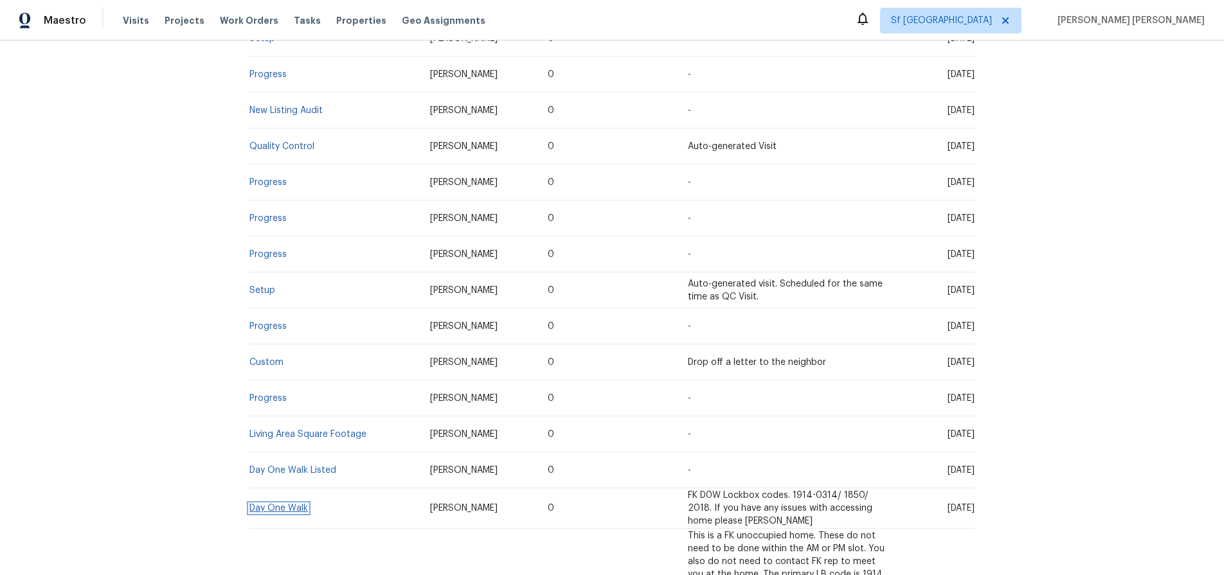
click at [298, 504] on link "Day One Walk" at bounding box center [278, 508] width 58 height 9
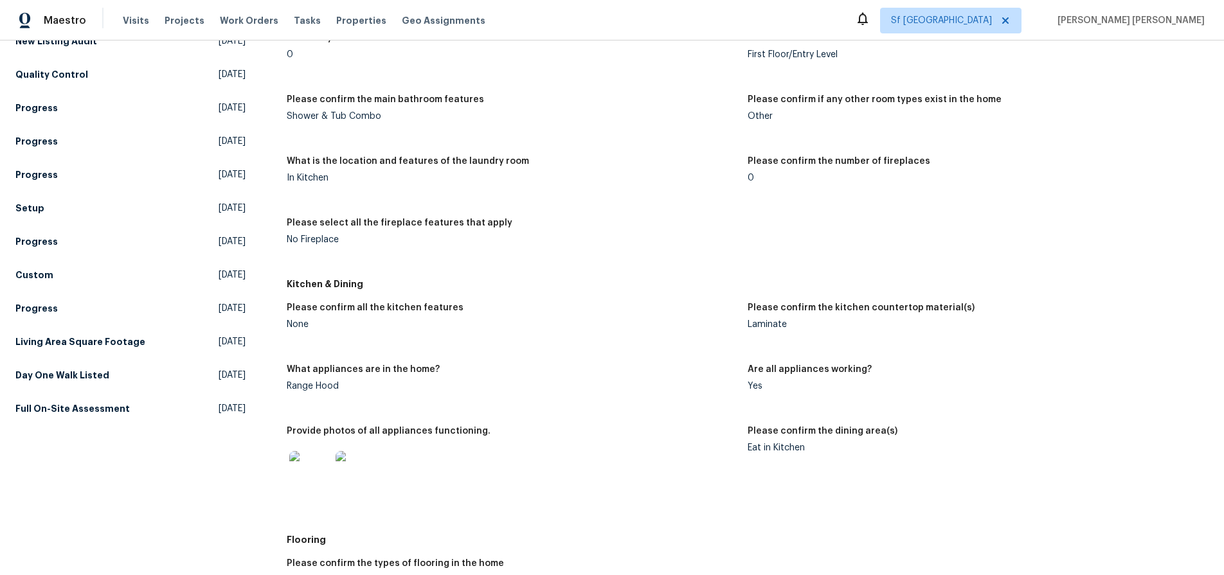
scroll to position [793, 0]
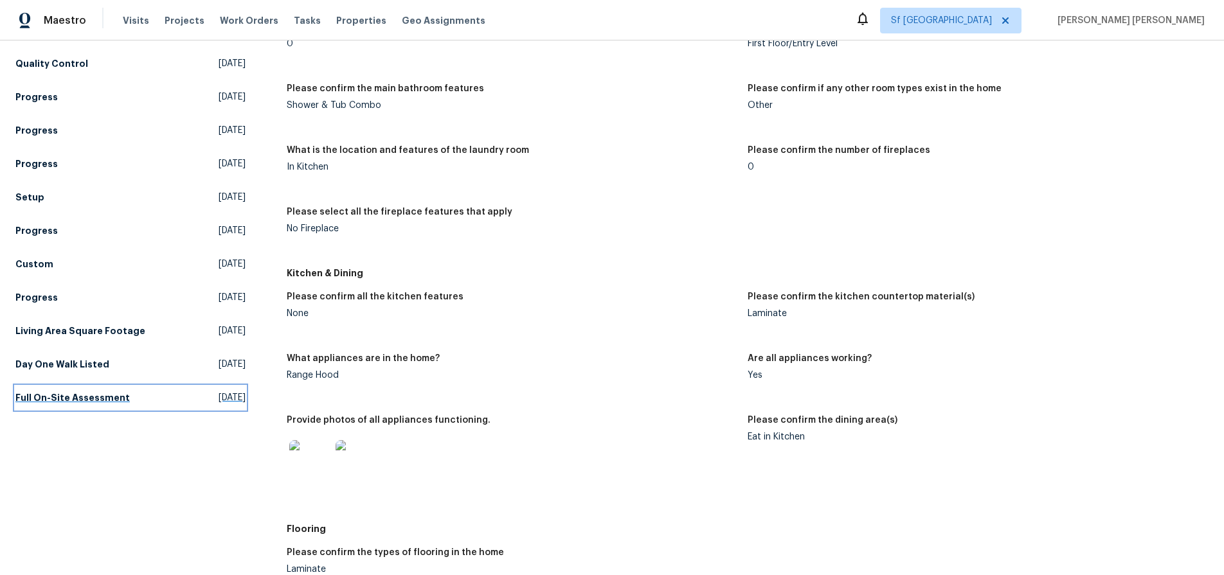
click at [93, 394] on h5 "Full On-Site Assessment" at bounding box center [72, 397] width 114 height 13
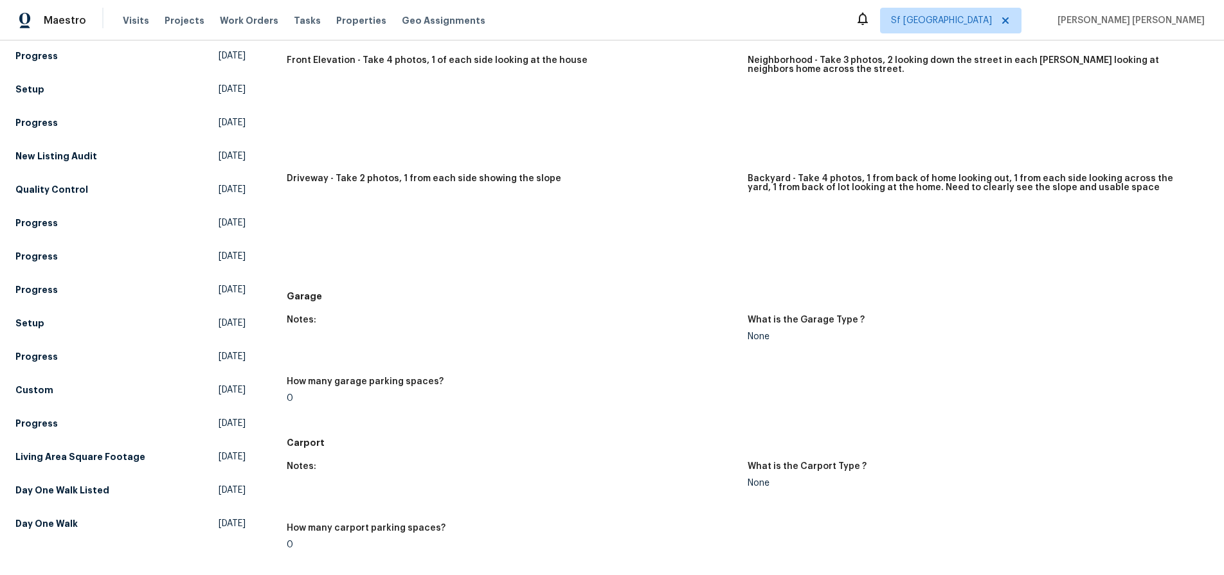
scroll to position [670, 0]
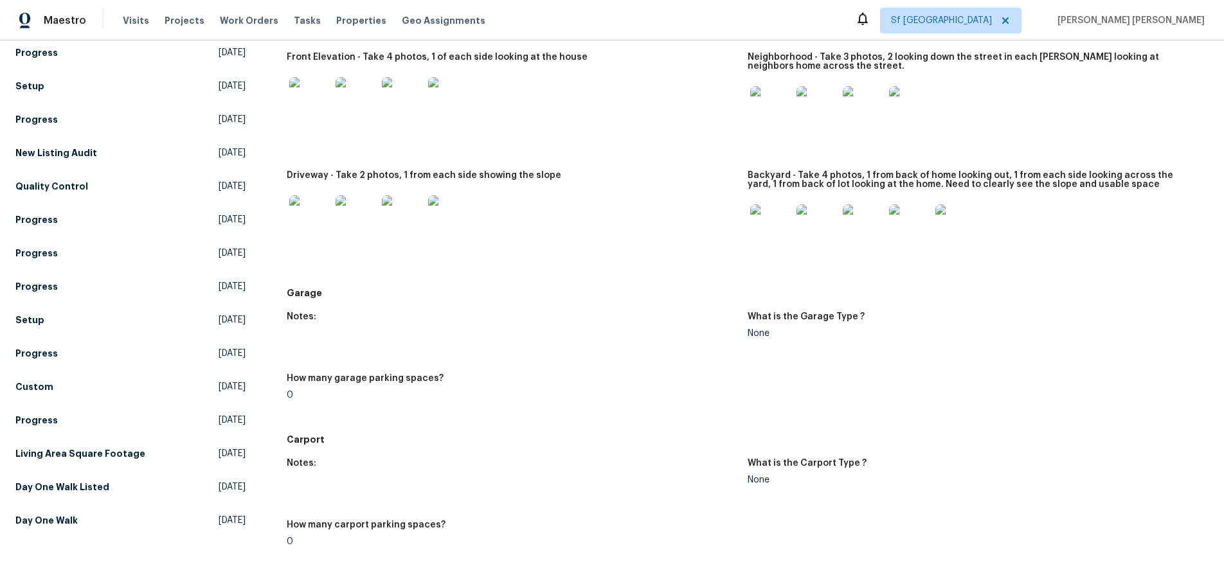
click at [763, 232] on img at bounding box center [770, 224] width 41 height 41
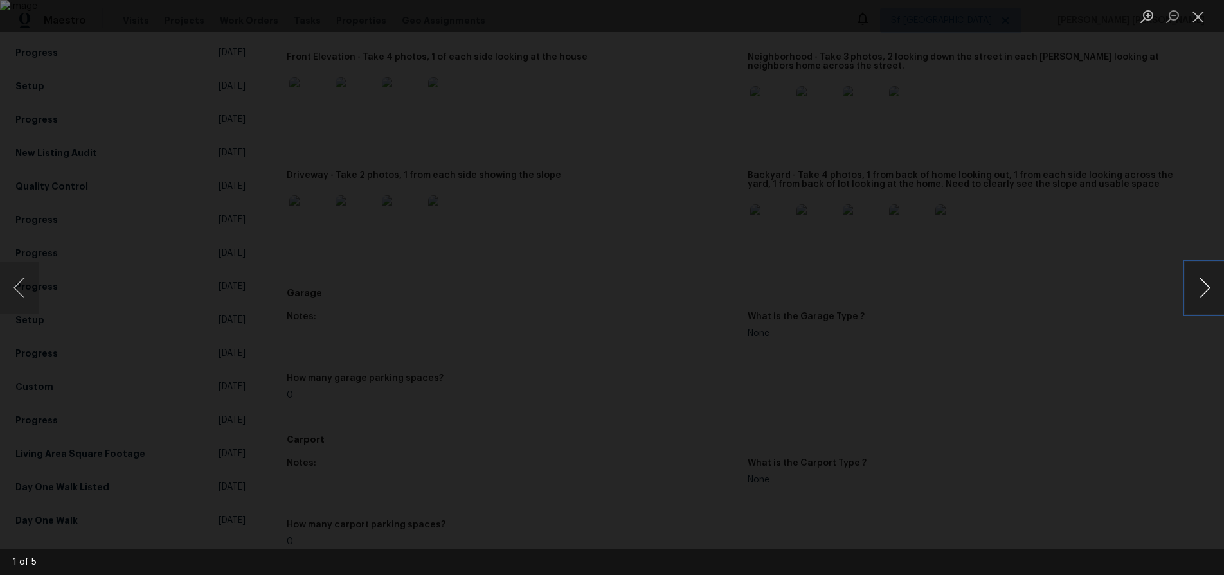
click at [1206, 298] on button "Next image" at bounding box center [1204, 287] width 39 height 51
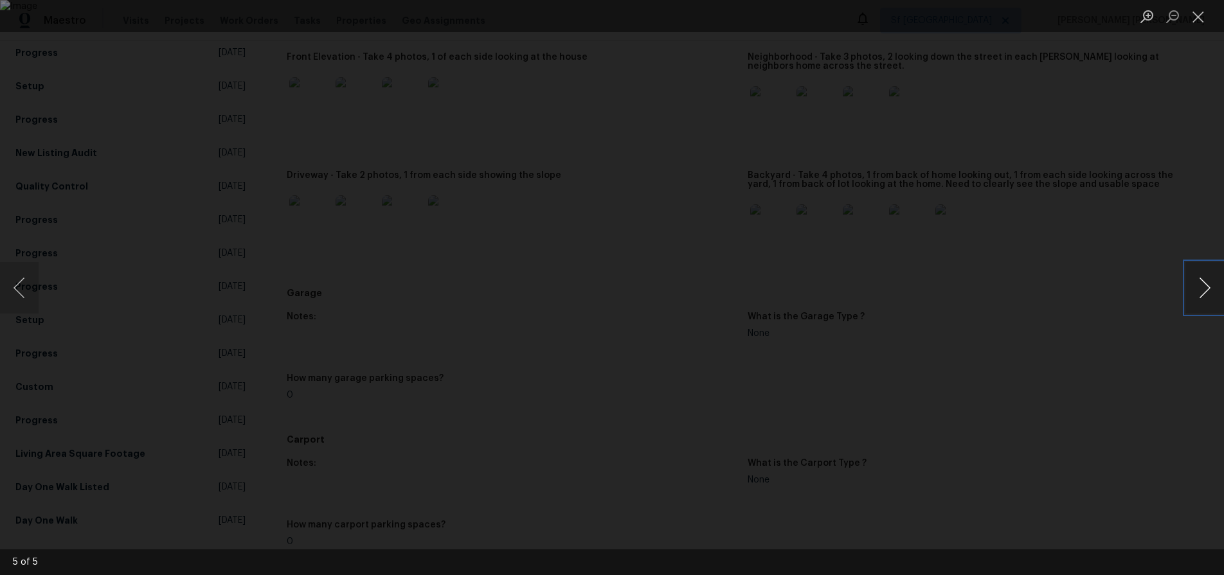
click at [1206, 298] on button "Next image" at bounding box center [1204, 287] width 39 height 51
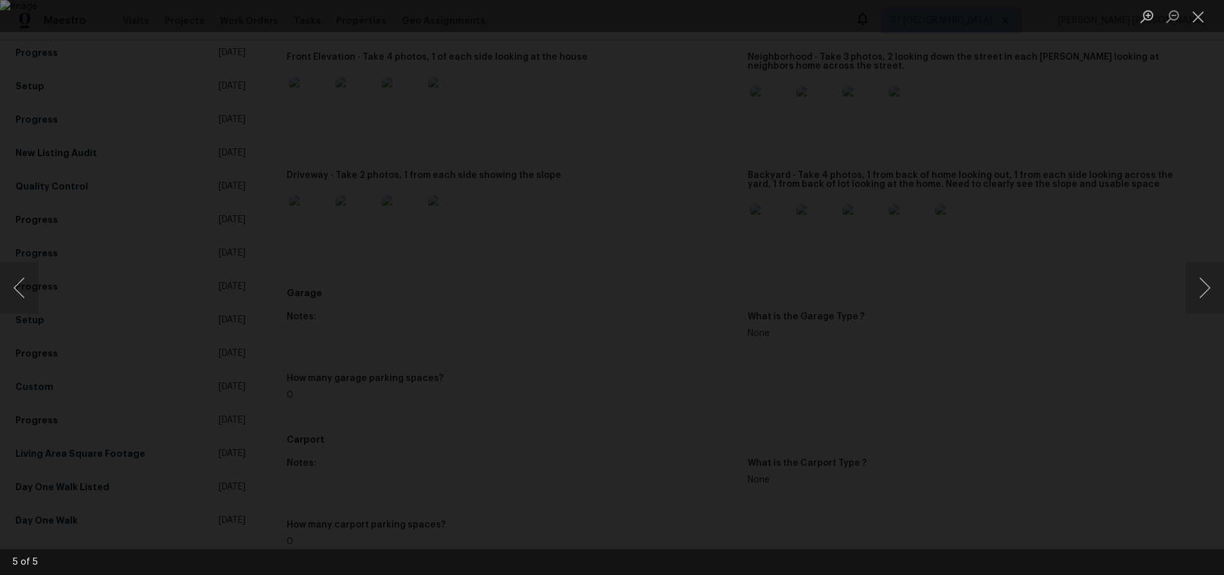
click at [1034, 399] on div "Lightbox" at bounding box center [612, 287] width 1224 height 575
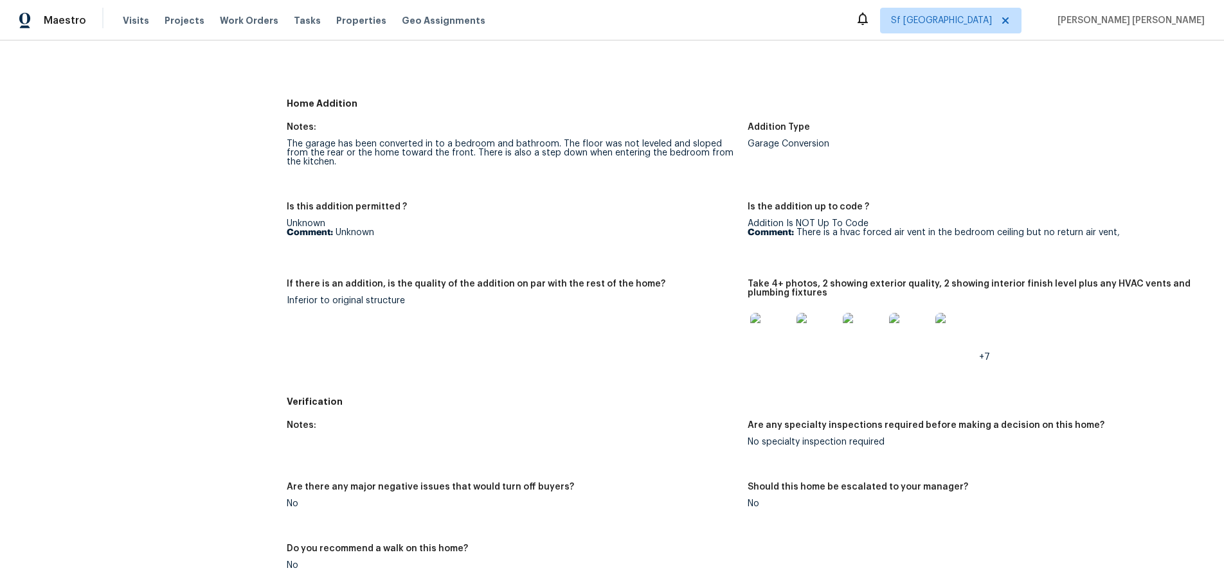
scroll to position [3502, 0]
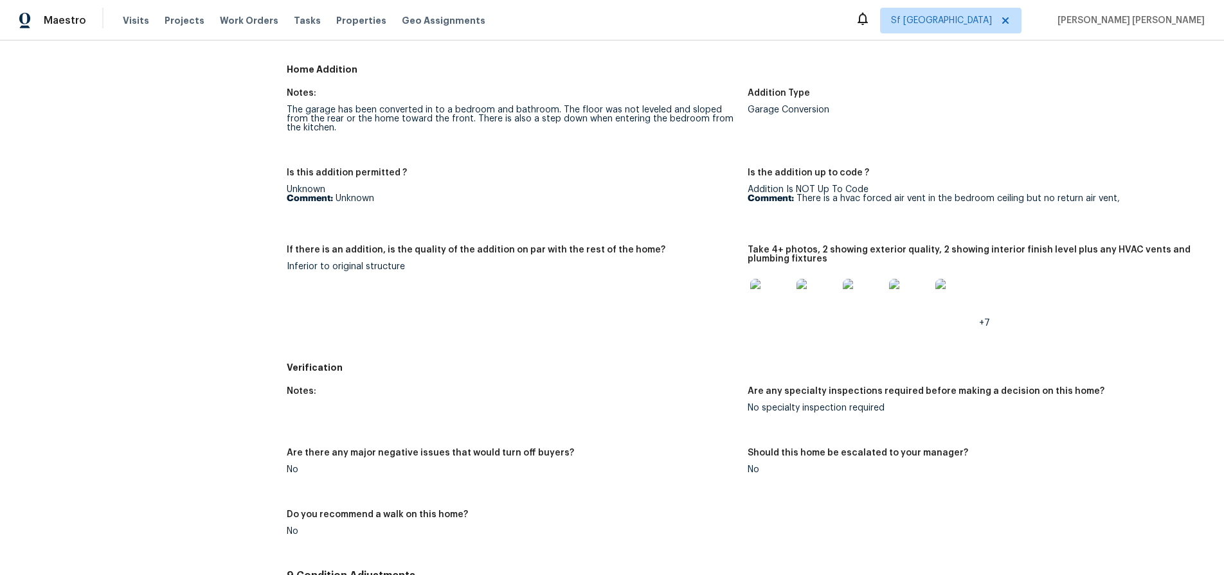
click at [775, 283] on img at bounding box center [770, 299] width 41 height 41
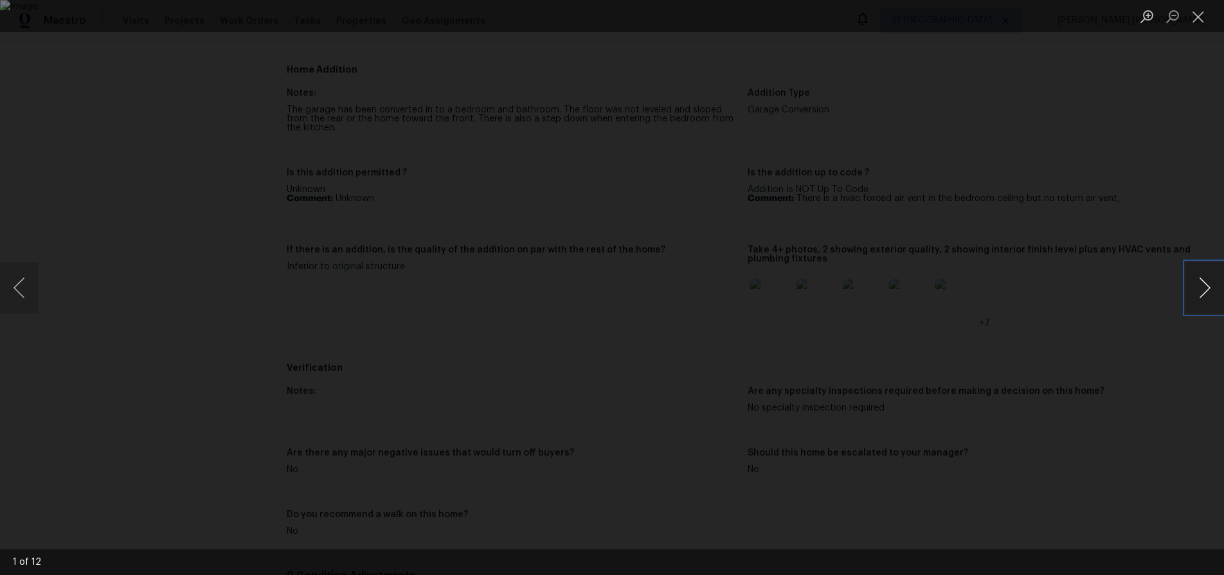
click at [1206, 287] on button "Next image" at bounding box center [1204, 287] width 39 height 51
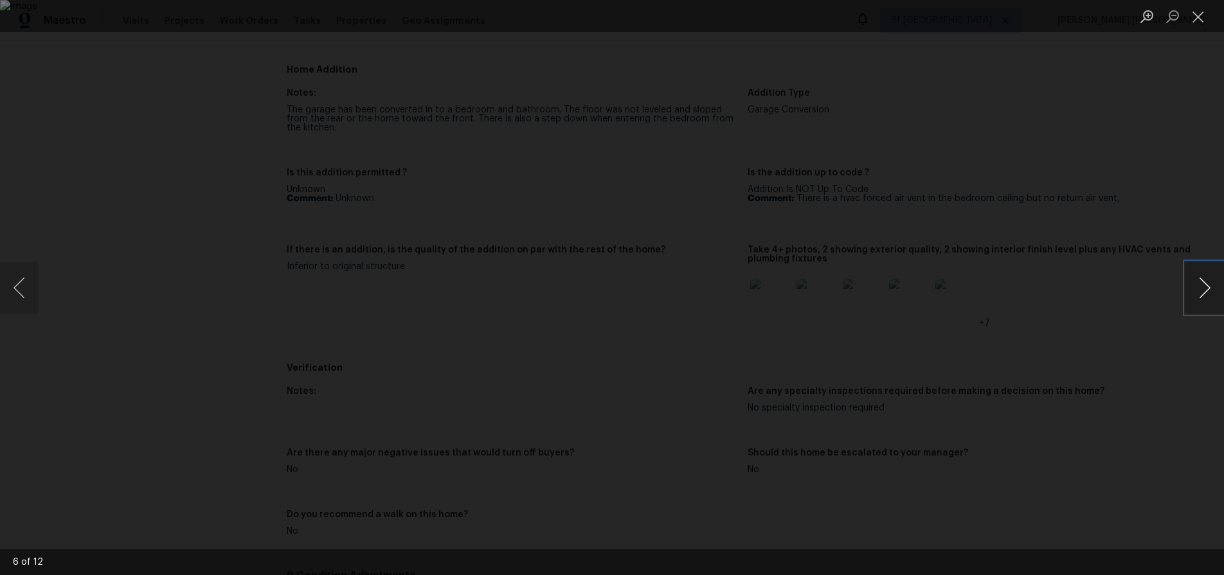
click at [1206, 287] on button "Next image" at bounding box center [1204, 287] width 39 height 51
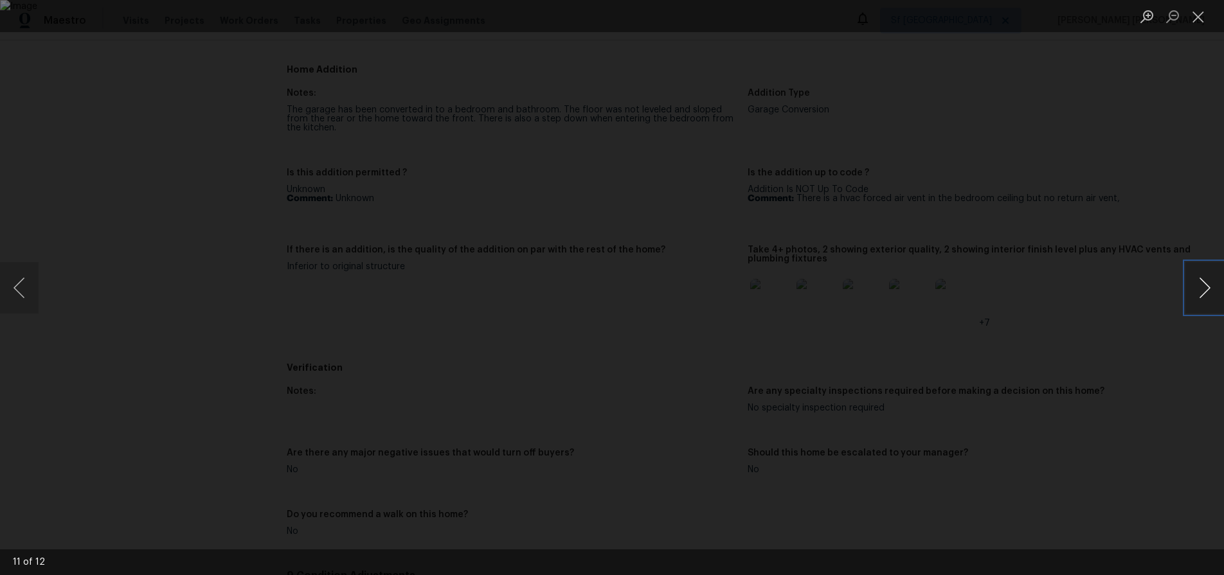
click at [1206, 287] on button "Next image" at bounding box center [1204, 287] width 39 height 51
click at [1192, 294] on button "Next image" at bounding box center [1204, 287] width 39 height 51
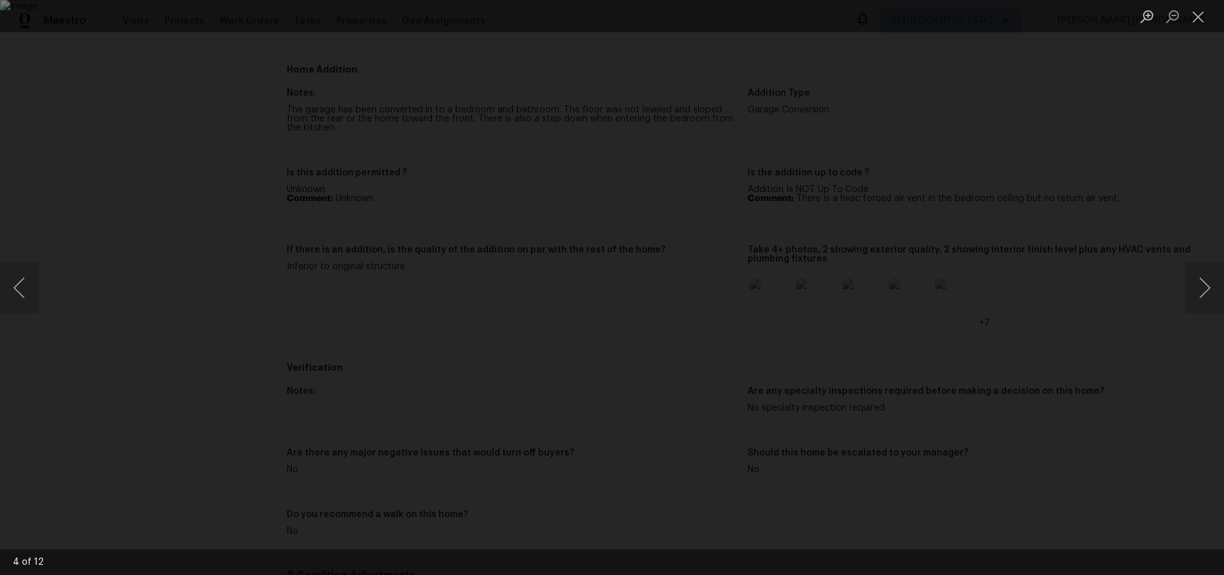
drag, startPoint x: 1149, startPoint y: 437, endPoint x: 1157, endPoint y: 432, distance: 9.3
click at [1149, 437] on div "Lightbox" at bounding box center [612, 287] width 1224 height 575
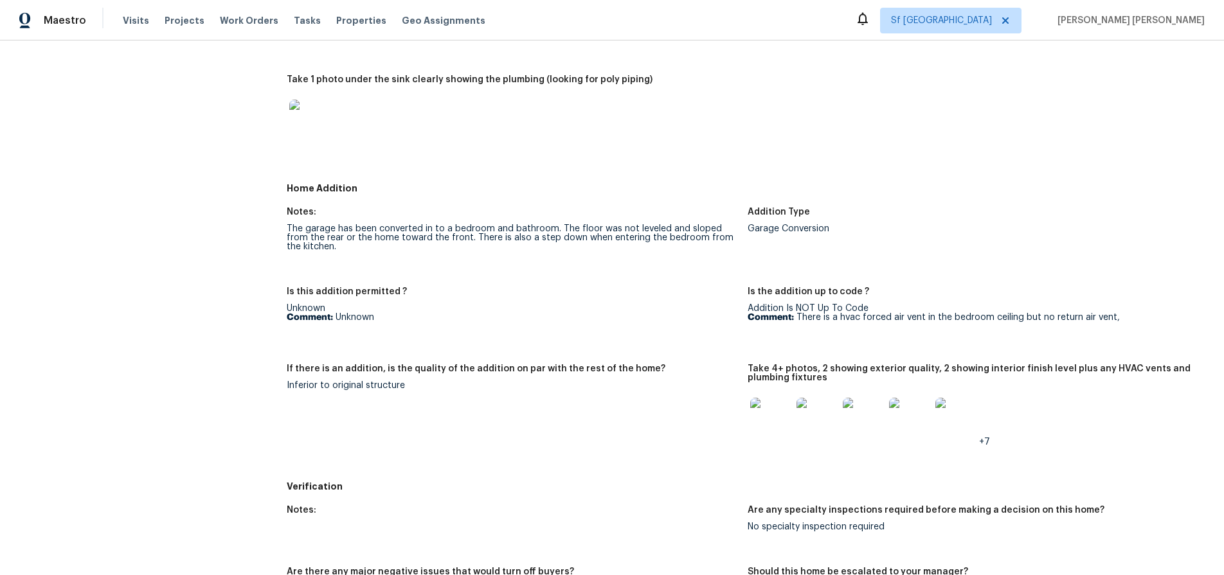
scroll to position [3378, 0]
